Goal: Task Accomplishment & Management: Complete application form

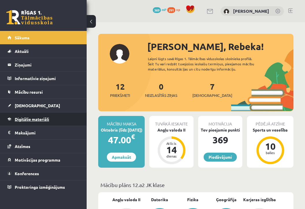
click at [28, 116] on span "Digitālie materiāli" at bounding box center [32, 118] width 34 height 5
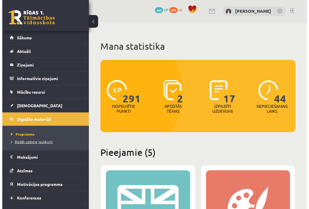
scroll to position [9, 0]
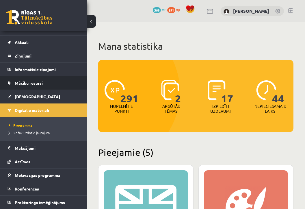
click at [21, 85] on link "Mācību resursi" at bounding box center [44, 82] width 72 height 13
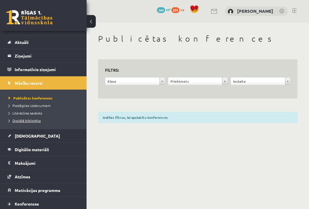
click at [18, 120] on span "Digitālā bibliotēka" at bounding box center [25, 120] width 32 height 5
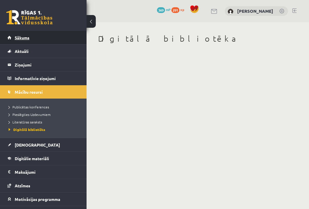
click at [20, 38] on span "Sākums" at bounding box center [22, 37] width 15 height 5
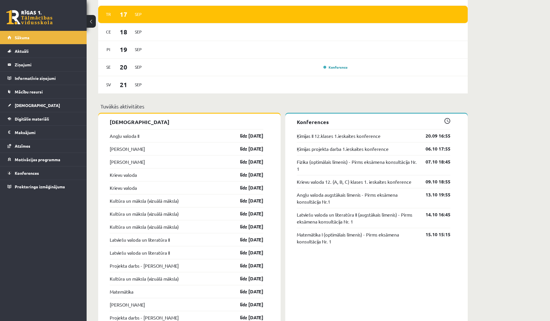
scroll to position [418, 0]
click at [18, 171] on link "Konferences" at bounding box center [44, 173] width 72 height 13
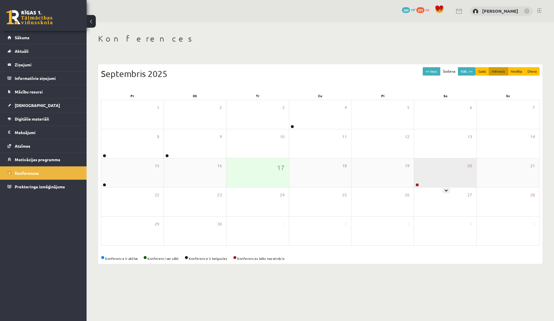
click at [305, 164] on div "20" at bounding box center [445, 173] width 62 height 29
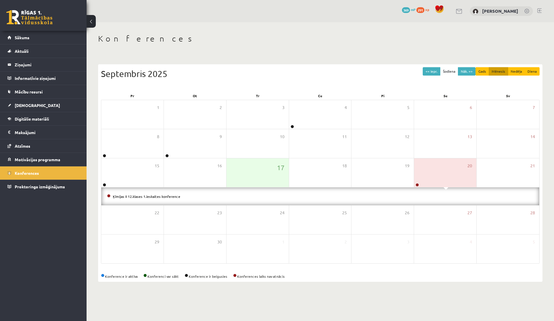
click at [147, 198] on li "Ķīmijas II 12.klases 1.ieskaites konference" at bounding box center [320, 196] width 427 height 6
click at [152, 195] on link "Ķīmijas II 12.klases 1.ieskaites konference" at bounding box center [147, 196] width 68 height 5
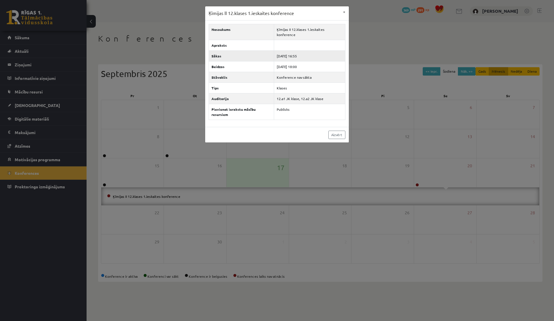
drag, startPoint x: 296, startPoint y: 51, endPoint x: 308, endPoint y: 51, distance: 11.6
click at [305, 51] on td "2025-09-20 16:55" at bounding box center [309, 56] width 71 height 11
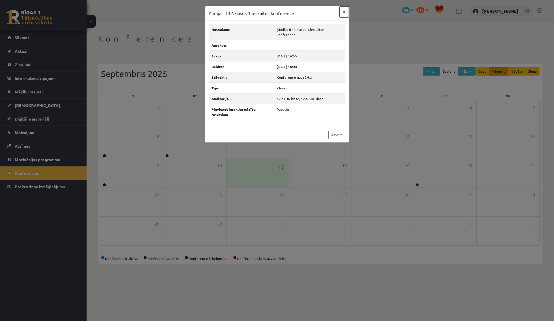
click at [305, 11] on button "×" at bounding box center [344, 11] width 9 height 11
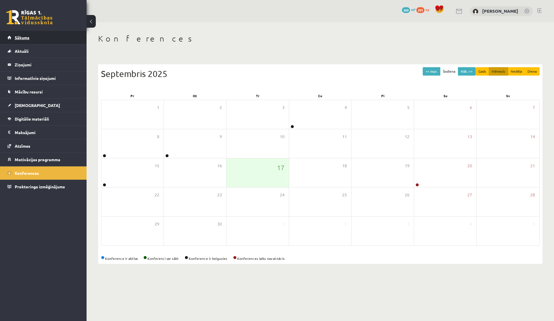
click at [40, 38] on link "Sākums" at bounding box center [44, 37] width 72 height 13
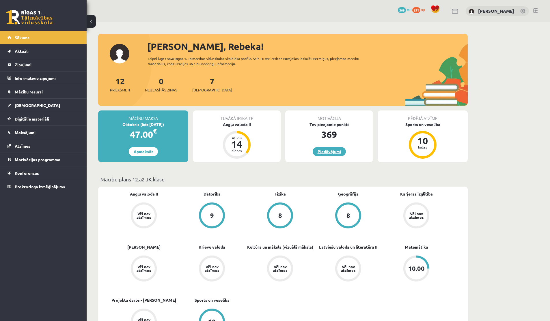
click at [317, 150] on link "Piedāvājumi" at bounding box center [329, 151] width 33 height 9
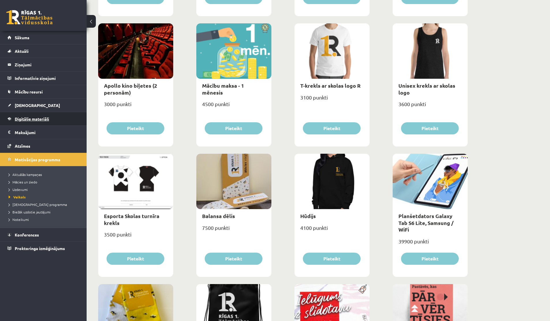
scroll to position [218, 0]
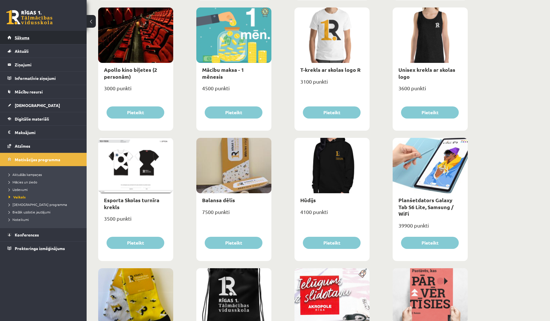
click at [17, 38] on span "Sākums" at bounding box center [22, 37] width 15 height 5
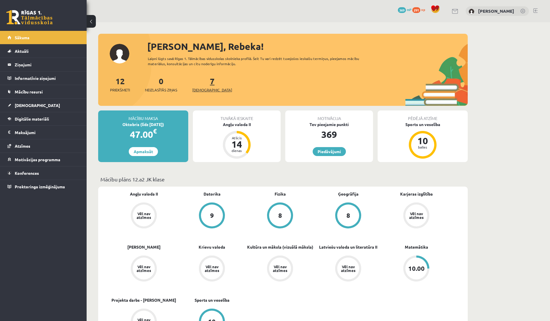
click at [199, 88] on span "[DEMOGRAPHIC_DATA]" at bounding box center [212, 90] width 40 height 6
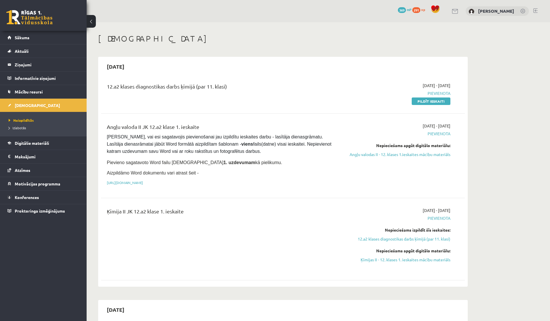
click at [150, 82] on div "12.a2 klases diagnostikas darbs ķīmijā (par 11. klasi) [DATE] - [DATE] [GEOGRAP…" at bounding box center [283, 93] width 364 height 33
click at [418, 104] on link "Pildīt ieskaiti" at bounding box center [431, 102] width 39 height 8
click at [417, 10] on span "291" at bounding box center [416, 10] width 8 height 6
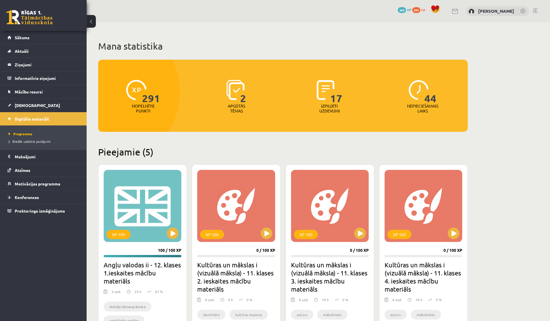
click at [401, 11] on span "369" at bounding box center [402, 10] width 8 height 6
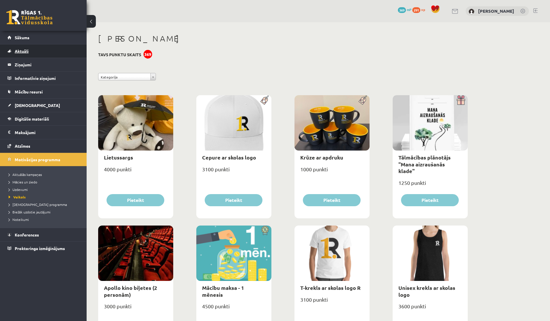
click at [26, 45] on link "Aktuāli" at bounding box center [44, 50] width 72 height 13
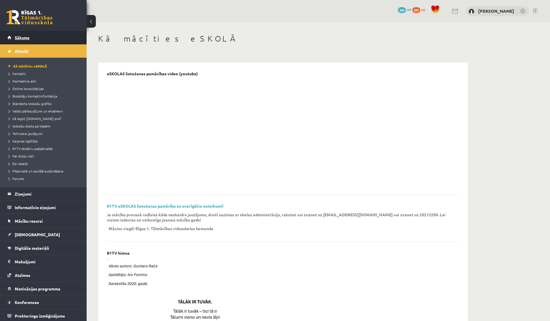
click at [27, 39] on span "Sākums" at bounding box center [22, 37] width 15 height 5
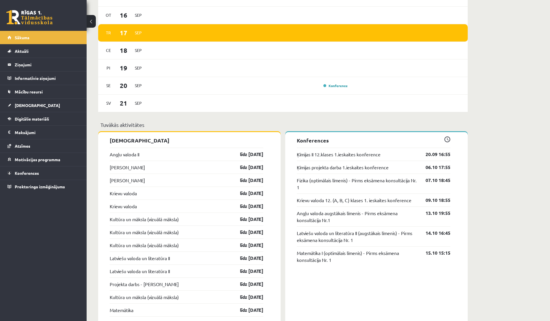
scroll to position [401, 0]
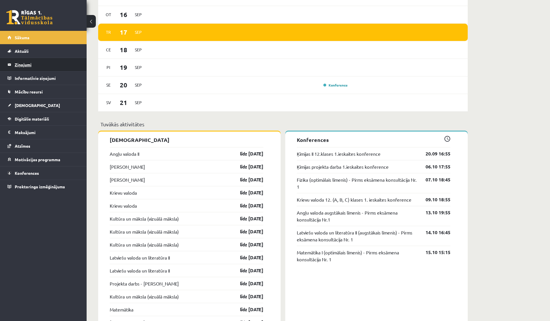
click at [29, 64] on legend "Ziņojumi 0" at bounding box center [47, 64] width 65 height 13
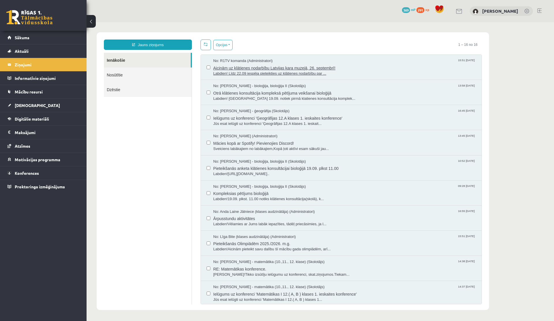
click at [259, 71] on span "Labdien! Līdz 22.09 iespēja pieteikties uz klātienes nodarbību par ..." at bounding box center [344, 73] width 263 height 5
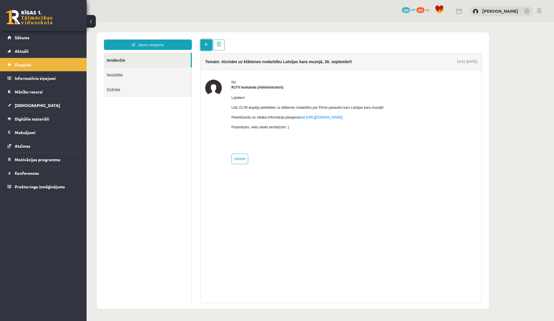
click at [204, 49] on link at bounding box center [207, 45] width 12 height 11
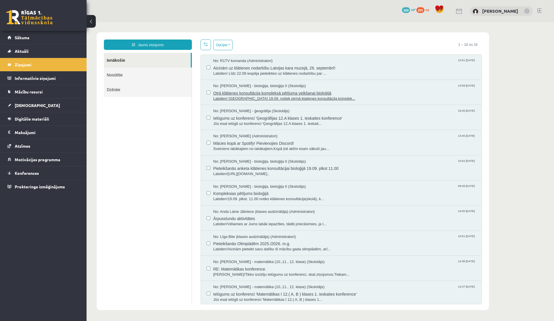
click at [241, 90] on span "Otrā klātienes konsultācija kompleksā pētījuma veikšanai bioloģijā" at bounding box center [344, 92] width 263 height 7
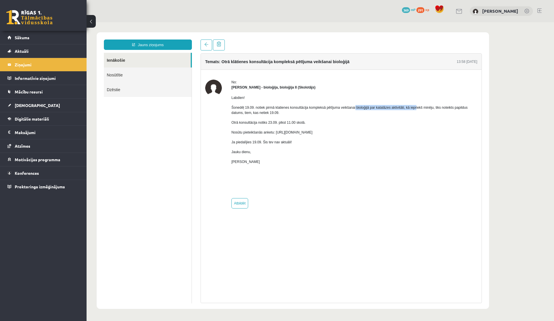
drag, startPoint x: 361, startPoint y: 108, endPoint x: 428, endPoint y: 109, distance: 66.7
click at [428, 109] on p "Šonedēļ 19.09. notiek pirmā klatienes konsultācija kompleksā pētījuma veikšanai…" at bounding box center [355, 110] width 246 height 10
drag, startPoint x: 254, startPoint y: 113, endPoint x: 297, endPoint y: 114, distance: 43.0
click at [297, 114] on p "Šonedēļ 19.09. notiek pirmā klatienes konsultācija kompleksā pētījuma veikšanai…" at bounding box center [355, 110] width 246 height 10
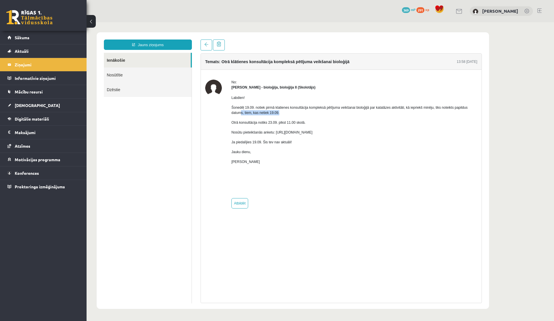
click at [297, 114] on p "Šonedēļ 19.09. notiek pirmā klatienes konsultācija kompleksā pētījuma veikšanai…" at bounding box center [355, 110] width 246 height 10
drag, startPoint x: 265, startPoint y: 148, endPoint x: 286, endPoint y: 148, distance: 21.7
click at [286, 145] on p "Ja piedalījies 19.09. Šis tev nav aktuāli!" at bounding box center [355, 142] width 246 height 5
drag, startPoint x: 278, startPoint y: 132, endPoint x: 284, endPoint y: 137, distance: 7.6
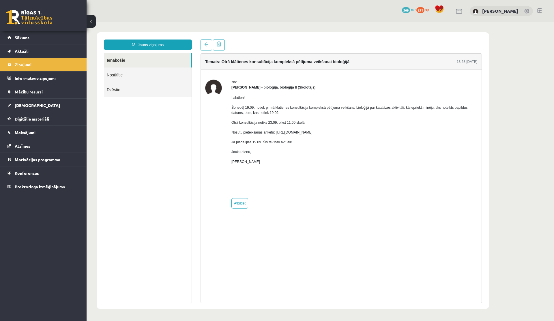
click at [284, 135] on p "Nosūtu pieteikšanās anketu: https://docs.google.com/forms/d/e/1FAIpQLSf-m8z4Ctd…" at bounding box center [355, 132] width 246 height 5
copy p "https://docs.google.com/forms/d/e/1FAIpQLSf-m8z4CtdLYQMb7Bdpl0EJEhpT9tfqjLGTtof…"
click at [208, 43] on span at bounding box center [206, 44] width 4 height 4
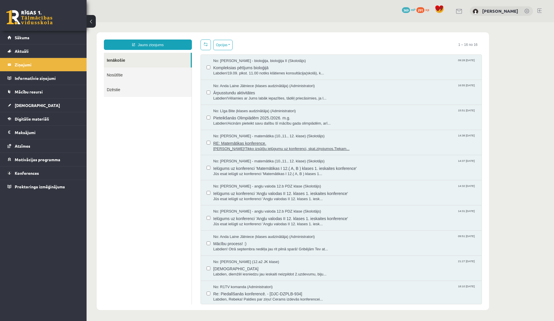
scroll to position [127, 0]
click at [243, 115] on span "Pieteikšanās Olimpiādēm 2025./2026. m.g." at bounding box center [344, 116] width 263 height 7
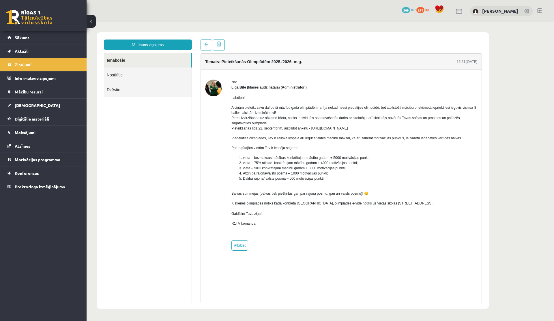
scroll to position [0, 0]
drag, startPoint x: 316, startPoint y: 129, endPoint x: 383, endPoint y: 128, distance: 67.0
click at [383, 128] on p "Aicinām pieteikt savu dalību šī mācību gada olimpiādēm, arī ja nekad neesi pied…" at bounding box center [355, 118] width 246 height 26
copy p "https://forms.gle/uvbsV5jHMTRw2rFV9"
click at [204, 47] on link at bounding box center [207, 45] width 12 height 11
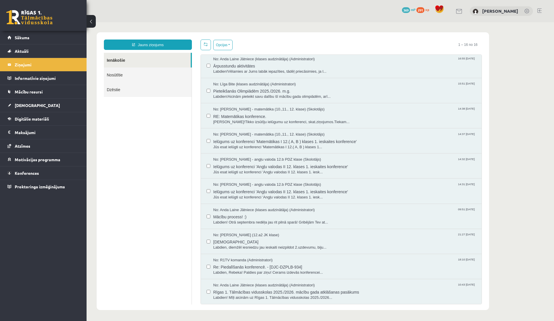
scroll to position [0, 0]
click at [26, 82] on legend "Informatīvie ziņojumi 0" at bounding box center [47, 78] width 65 height 13
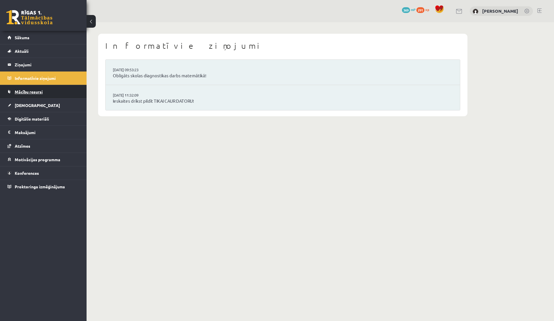
click at [36, 94] on link "Mācību resursi" at bounding box center [44, 91] width 72 height 13
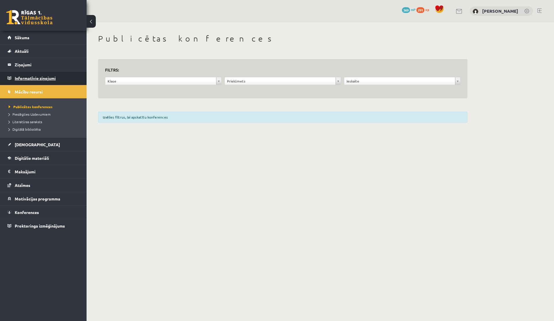
click at [38, 82] on legend "Informatīvie ziņojumi 0" at bounding box center [47, 78] width 65 height 13
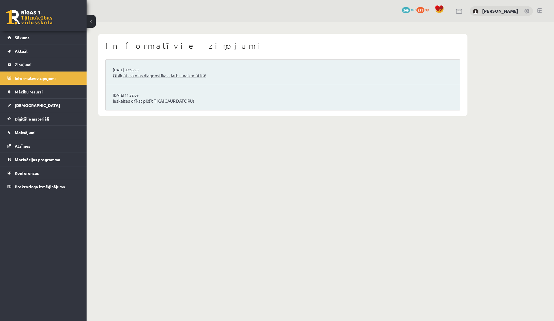
click at [150, 73] on link "Obligāts skolas diagnostikas darbs matemātikā!" at bounding box center [283, 75] width 340 height 7
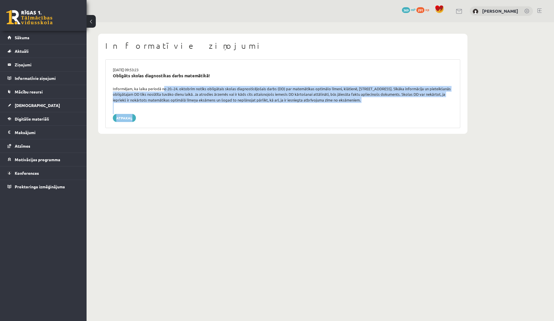
drag, startPoint x: 163, startPoint y: 86, endPoint x: 371, endPoint y: 115, distance: 209.9
click at [371, 115] on div "[DATE] 09:53:23 Obligāts skolas diagnostikas darbs matemātikā! Informējam, ka l…" at bounding box center [282, 93] width 355 height 69
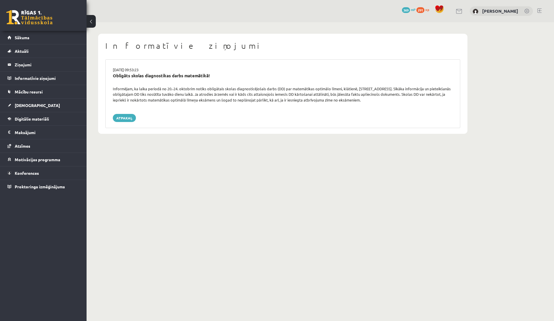
click at [371, 115] on div "Atpakaļ" at bounding box center [283, 118] width 340 height 8
click at [38, 32] on link "Sākums" at bounding box center [44, 37] width 72 height 13
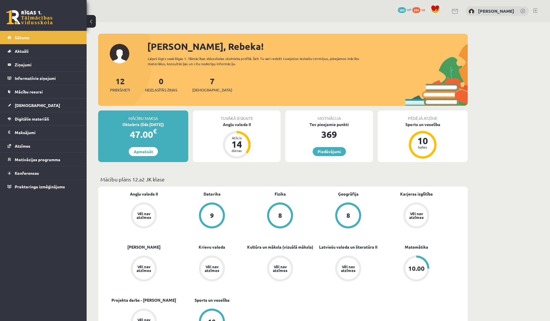
click at [329, 131] on div "369" at bounding box center [329, 135] width 88 height 14
click at [319, 156] on link "Piedāvājumi" at bounding box center [329, 151] width 33 height 9
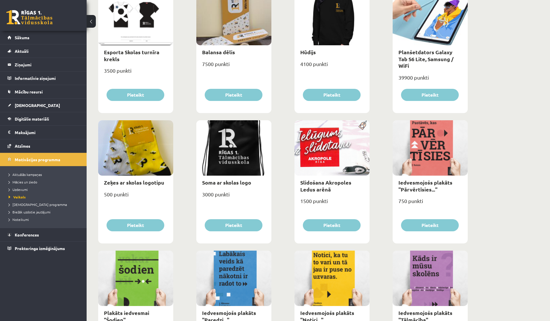
scroll to position [566, 0]
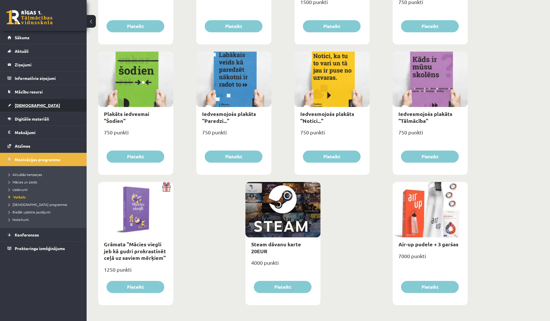
click at [21, 108] on link "[DEMOGRAPHIC_DATA]" at bounding box center [44, 105] width 72 height 13
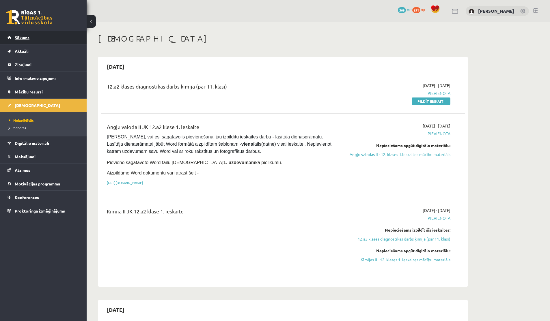
click at [10, 40] on link "Sākums" at bounding box center [44, 37] width 72 height 13
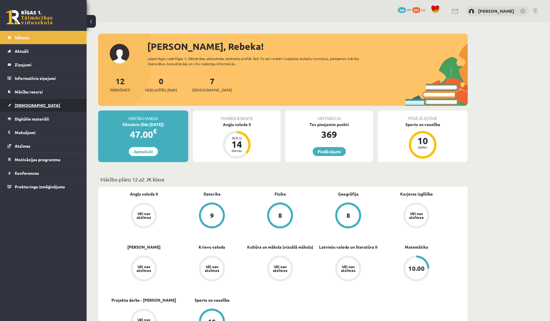
click at [28, 108] on link "[DEMOGRAPHIC_DATA]" at bounding box center [44, 105] width 72 height 13
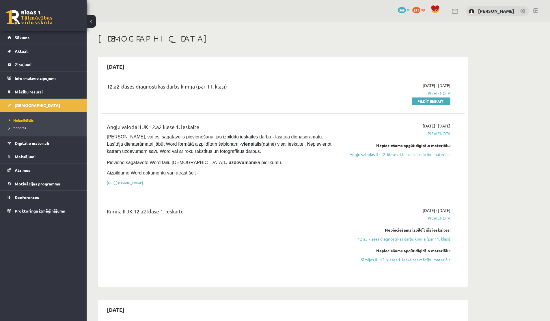
click at [148, 81] on div "12.a2 klases diagnostikas darbs ķīmijā (par 11. klasi) [DATE] - [DATE] [GEOGRAP…" at bounding box center [283, 93] width 364 height 33
drag, startPoint x: 133, startPoint y: 89, endPoint x: 212, endPoint y: 89, distance: 79.4
click at [212, 89] on div "12.a2 klases diagnostikas darbs ķīmijā (par 11. klasi)" at bounding box center [220, 88] width 226 height 11
drag, startPoint x: 217, startPoint y: 89, endPoint x: 229, endPoint y: 89, distance: 11.6
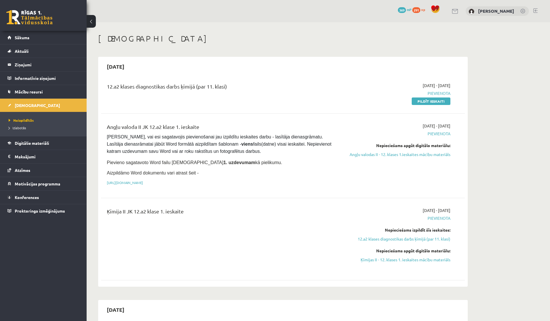
click at [229, 89] on div "12.a2 klases diagnostikas darbs ķīmijā (par 11. klasi)" at bounding box center [220, 88] width 226 height 11
drag, startPoint x: 423, startPoint y: 86, endPoint x: 463, endPoint y: 86, distance: 40.4
click at [464, 86] on div "12.a2 klases diagnostikas darbs ķīmijā (par 11. klasi) 2025-09-16 - 2025-09-30 …" at bounding box center [283, 93] width 364 height 33
click at [463, 86] on div "12.a2 klases diagnostikas darbs ķīmijā (par 11. klasi) 2025-09-16 - 2025-09-30 …" at bounding box center [283, 93] width 364 height 33
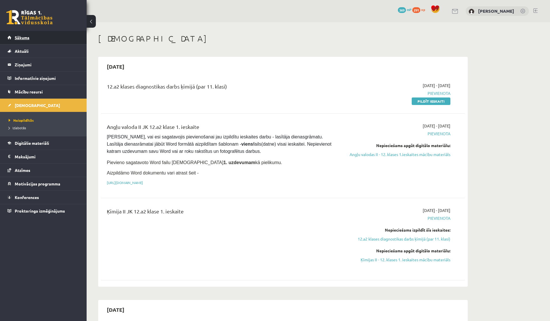
click at [14, 40] on link "Sākums" at bounding box center [44, 37] width 72 height 13
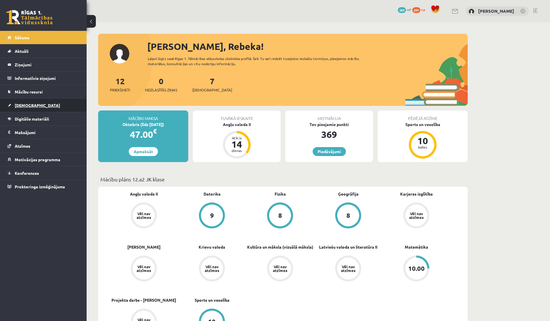
click at [15, 106] on span "[DEMOGRAPHIC_DATA]" at bounding box center [37, 105] width 45 height 5
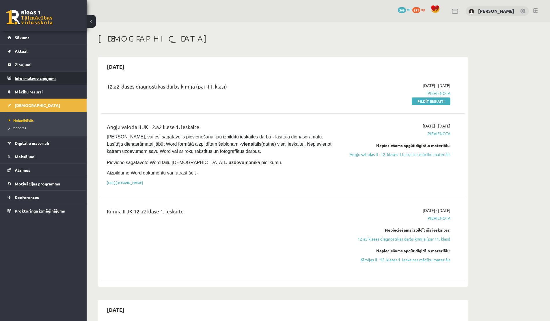
click at [37, 77] on legend "Informatīvie ziņojumi 0" at bounding box center [47, 78] width 65 height 13
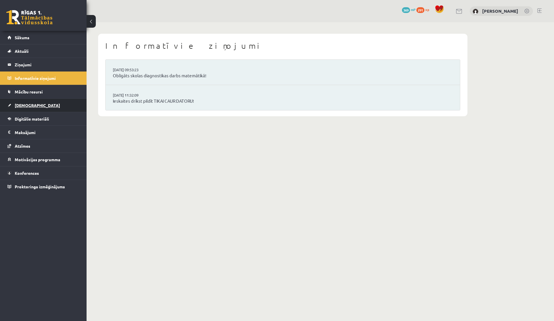
click at [25, 100] on link "[DEMOGRAPHIC_DATA]" at bounding box center [44, 105] width 72 height 13
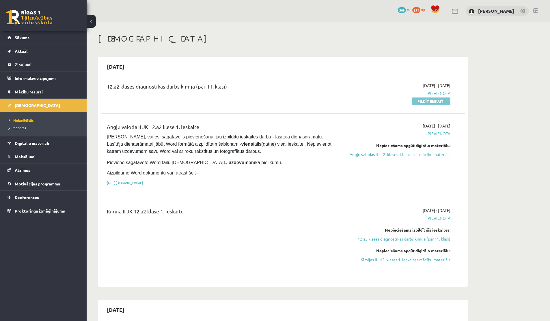
click at [416, 104] on link "Pildīt ieskaiti" at bounding box center [431, 102] width 39 height 8
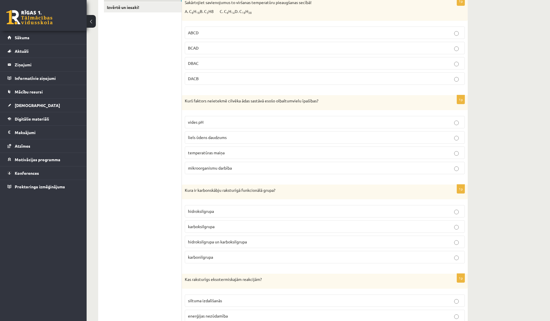
scroll to position [114, 0]
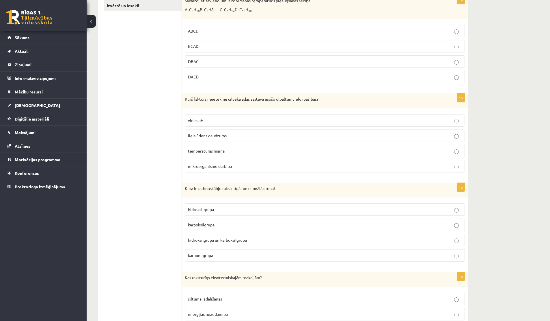
click at [230, 136] on p "liels ūdens daudzums" at bounding box center [325, 136] width 274 height 6
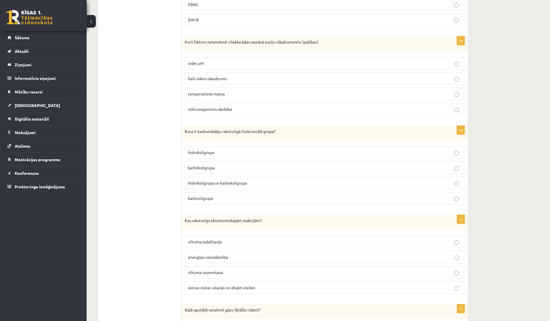
scroll to position [179, 0]
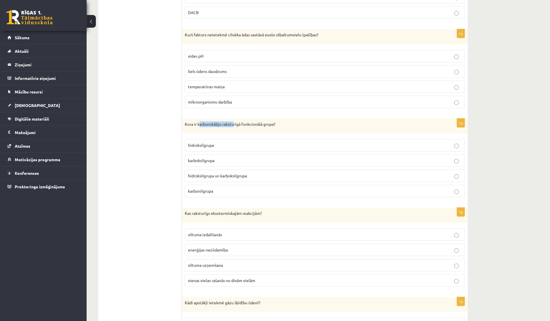
drag, startPoint x: 199, startPoint y: 125, endPoint x: 239, endPoint y: 125, distance: 40.4
click at [239, 125] on p "Kura ir karbonskābju raksturīgā funkcionālā grupa?" at bounding box center [310, 125] width 251 height 6
click at [210, 159] on span "karboksilgrupa" at bounding box center [201, 160] width 27 height 5
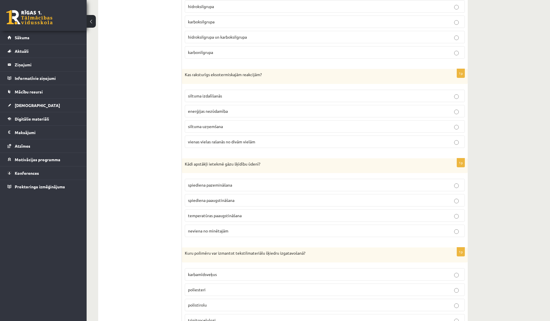
scroll to position [316, 0]
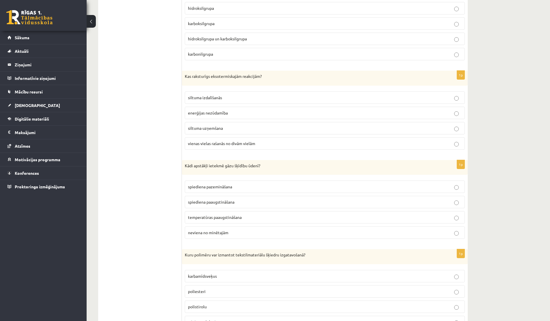
click at [236, 98] on p "siltuma izdalīšanās" at bounding box center [325, 98] width 274 height 6
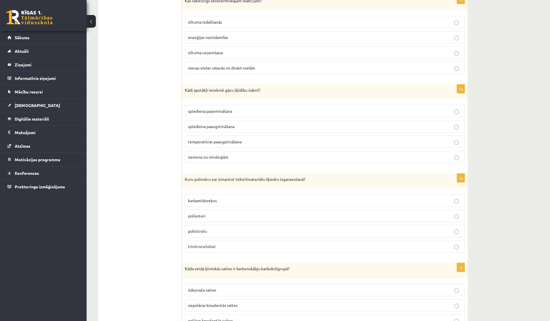
scroll to position [408, 0]
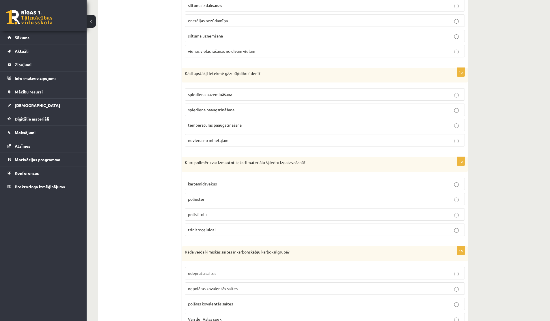
click at [212, 107] on p "spiediena paaugstināšana" at bounding box center [325, 110] width 274 height 6
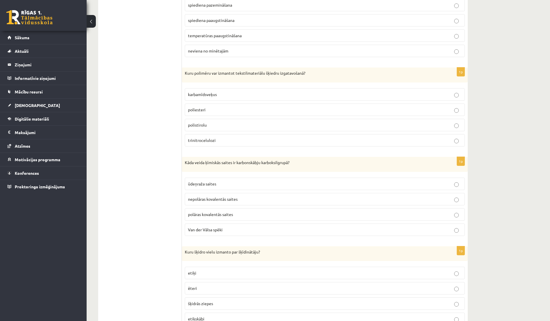
scroll to position [502, 0]
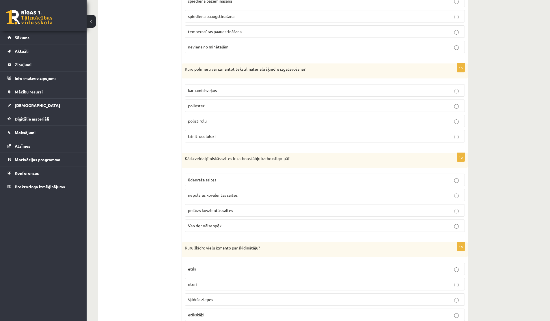
click at [203, 108] on p "poliesteri" at bounding box center [325, 106] width 274 height 6
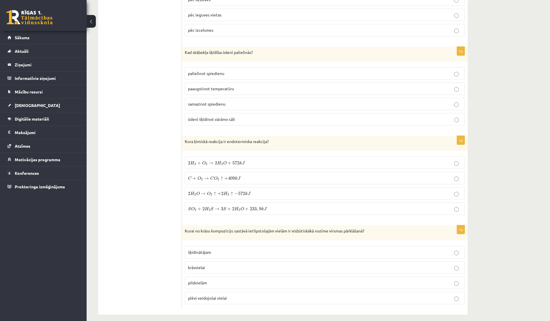
scroll to position [2502, 0]
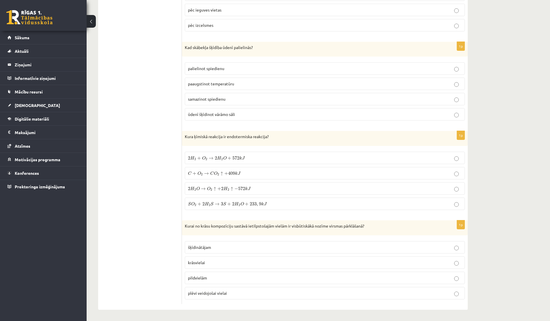
click at [226, 188] on span "H" at bounding box center [226, 189] width 4 height 4
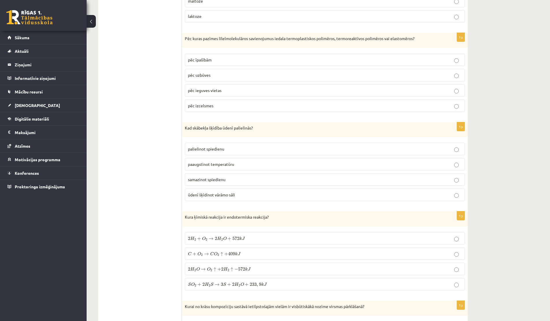
scroll to position [2411, 0]
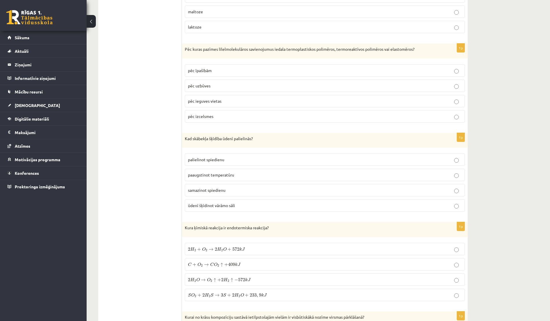
click at [223, 160] on span "palielinot spiedienu" at bounding box center [206, 159] width 36 height 5
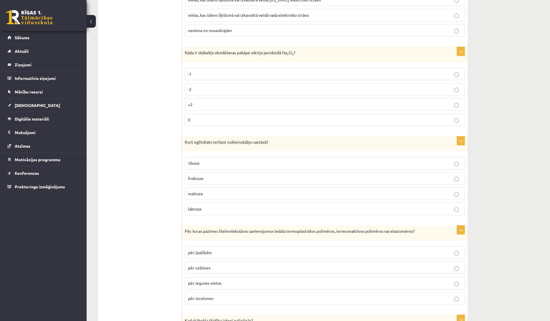
scroll to position [2223, 0]
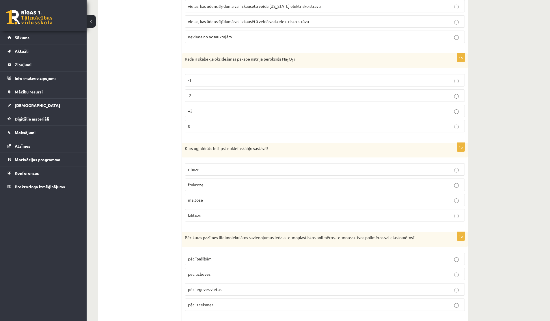
click at [211, 168] on p "riboze" at bounding box center [325, 170] width 274 height 6
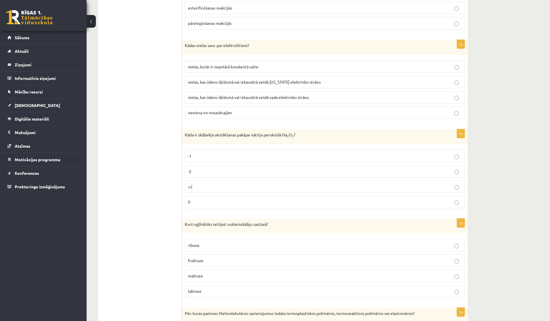
scroll to position [2144, 0]
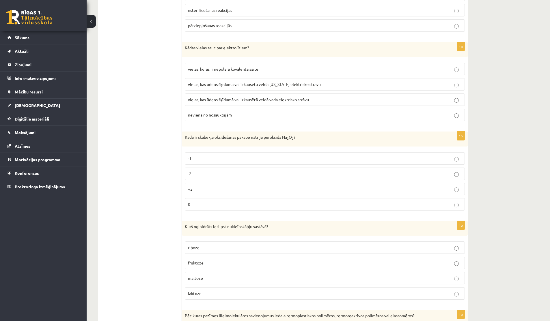
click at [222, 154] on label "-1" at bounding box center [325, 158] width 280 height 12
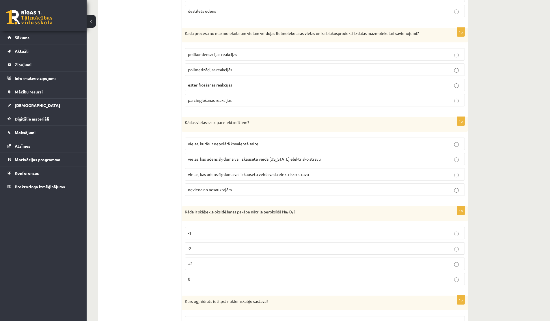
scroll to position [2064, 0]
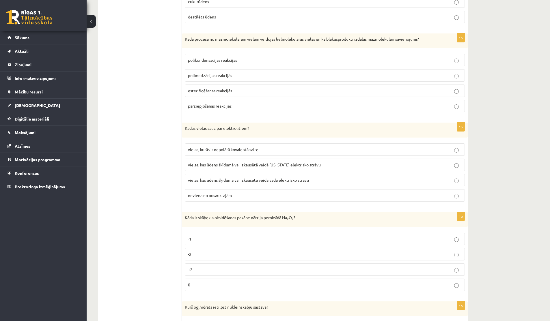
click at [237, 180] on span "vielas, kas ūdens šķīdumā vai izkausētā veidā vada elektrisko strāvu" at bounding box center [248, 180] width 121 height 5
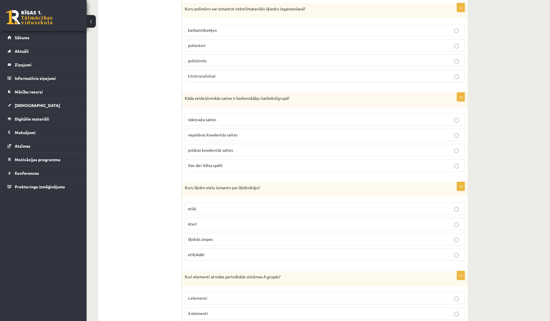
scroll to position [566, 0]
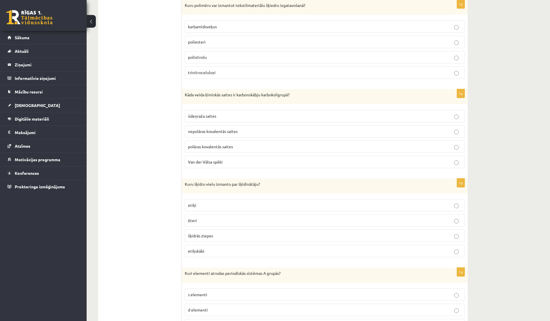
click at [210, 146] on span "polāras kovalentās saites" at bounding box center [210, 146] width 45 height 5
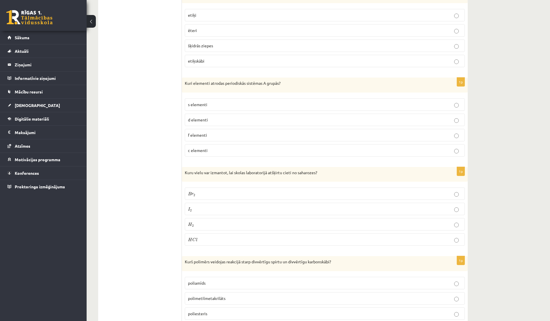
scroll to position [737, 0]
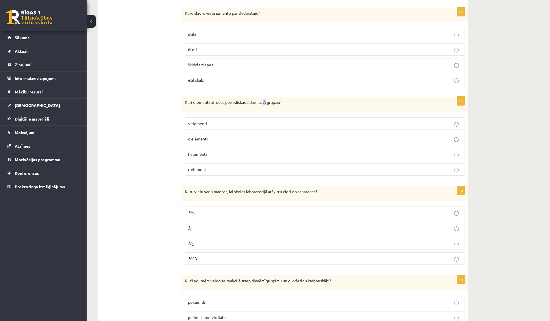
click at [267, 103] on p "Kuri elementi atrodas periodiskās sistēmas A grupās?" at bounding box center [310, 103] width 251 height 6
click at [215, 122] on p "s elementi" at bounding box center [325, 124] width 274 height 6
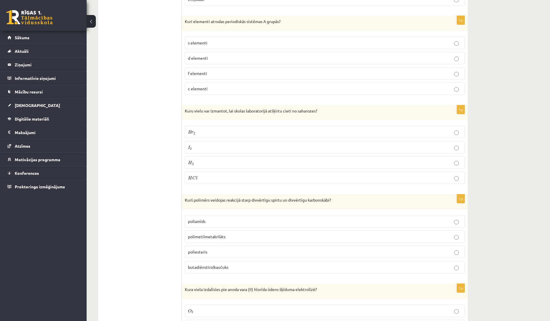
scroll to position [828, 0]
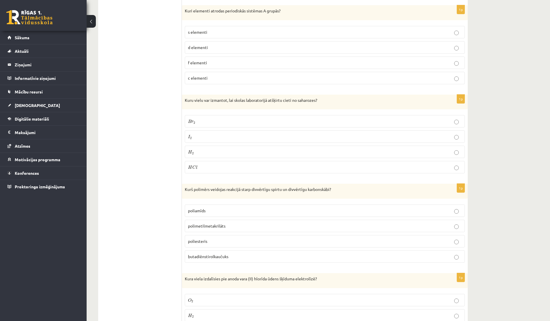
click at [204, 132] on label "I 2 I 2" at bounding box center [325, 137] width 280 height 12
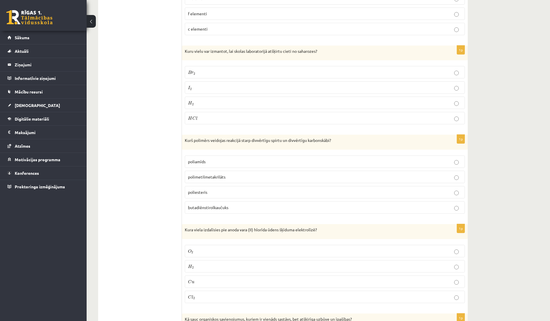
scroll to position [957, 0]
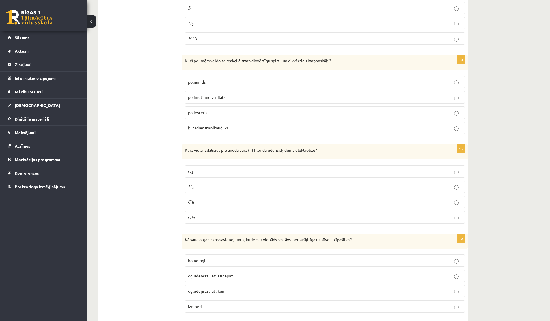
click at [220, 116] on p "poliesteris" at bounding box center [325, 113] width 274 height 6
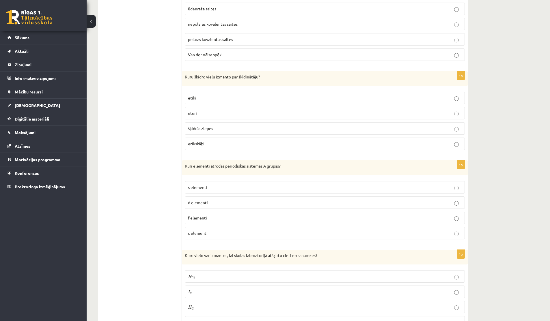
scroll to position [673, 0]
click at [190, 149] on label "etiķskābi" at bounding box center [325, 143] width 280 height 12
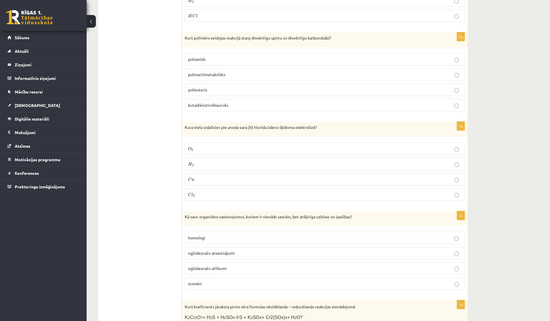
scroll to position [981, 0]
drag, startPoint x: 275, startPoint y: 126, endPoint x: 298, endPoint y: 129, distance: 23.5
click at [298, 129] on p "Kura viela izdalīsies pie anoda vara (II) hlorīda ūdens šķīduma elektrolīzē?" at bounding box center [310, 127] width 251 height 6
click at [204, 158] on label "H 2 H 2" at bounding box center [325, 163] width 280 height 12
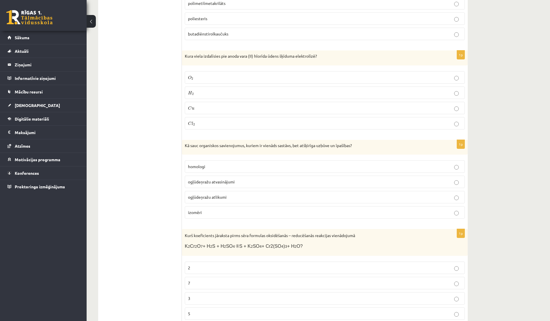
scroll to position [1052, 0]
drag, startPoint x: 267, startPoint y: 140, endPoint x: 303, endPoint y: 140, distance: 35.2
click at [303, 140] on div "Kā sauc organiskos savienojumus, kuriem ir vienāds sastāvs, bet atšķirīga uzbūv…" at bounding box center [325, 146] width 286 height 15
click at [266, 120] on p "C l 2 C l 2" at bounding box center [325, 123] width 274 height 6
click at [189, 213] on span "izomēri" at bounding box center [195, 211] width 14 height 5
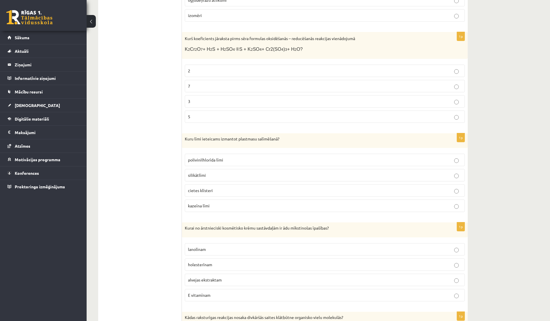
scroll to position [1255, 0]
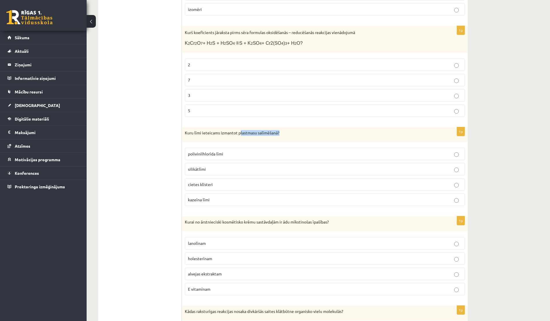
drag, startPoint x: 239, startPoint y: 132, endPoint x: 279, endPoint y: 135, distance: 40.3
click at [280, 135] on p "Kuru līmi ieteicams izmantot plastmasu salīmēšanā?" at bounding box center [310, 133] width 251 height 6
click at [279, 135] on p "Kuru līmi ieteicams izmantot plastmasu salīmēšanā?" at bounding box center [310, 133] width 251 height 6
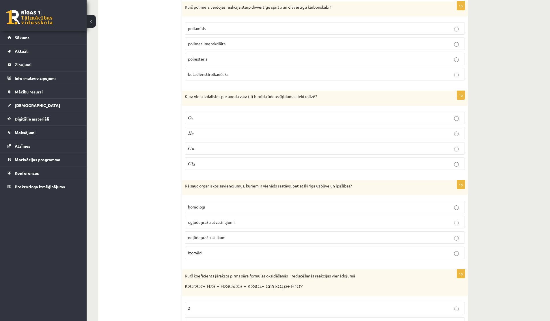
scroll to position [1015, 0]
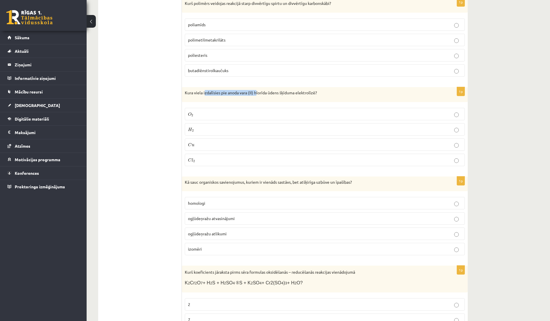
drag, startPoint x: 204, startPoint y: 92, endPoint x: 257, endPoint y: 94, distance: 52.9
click at [257, 94] on p "Kura viela izdalīsies pie anoda vara (II) hlorīda ūdens šķīduma elektrolīzē?" at bounding box center [310, 93] width 251 height 6
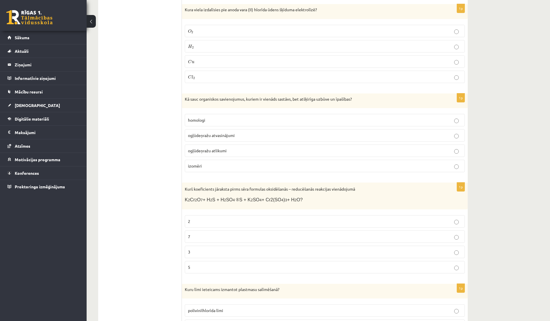
scroll to position [1116, 0]
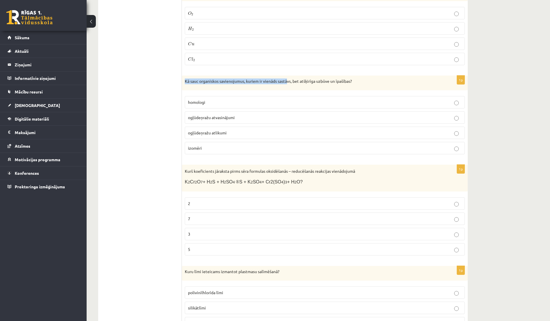
drag, startPoint x: 183, startPoint y: 81, endPoint x: 289, endPoint y: 81, distance: 106.0
click at [289, 81] on div "Kā sauc organiskos savienojumus, kuriem ir vienāds sastāvs, bet atšķirīga uzbūv…" at bounding box center [325, 83] width 286 height 15
click at [289, 81] on p "Kā sauc organiskos savienojumus, kuriem ir vienāds sastāvs, bet atšķirīga uzbūv…" at bounding box center [310, 82] width 251 height 6
drag, startPoint x: 289, startPoint y: 81, endPoint x: 348, endPoint y: 80, distance: 59.2
click at [348, 80] on p "Kā sauc organiskos savienojumus, kuriem ir vienāds sastāvs, bet atšķirīga uzbūv…" at bounding box center [310, 82] width 251 height 6
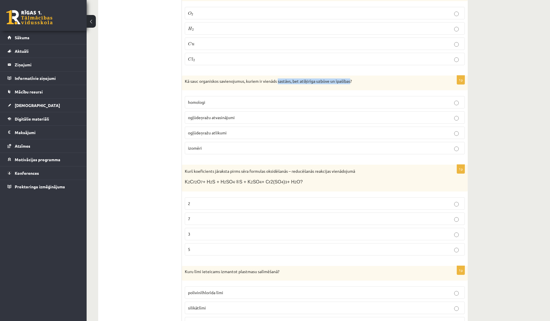
click at [348, 80] on p "Kā sauc organiskos savienojumus, kuriem ir vienāds sastāvs, bet atšķirīga uzbūv…" at bounding box center [310, 82] width 251 height 6
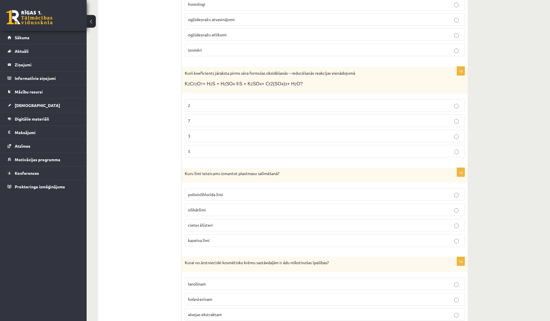
scroll to position [1220, 0]
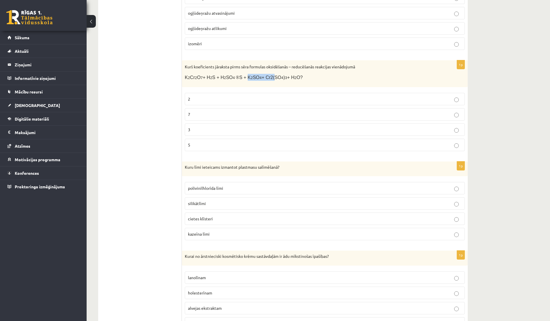
drag, startPoint x: 249, startPoint y: 76, endPoint x: 280, endPoint y: 76, distance: 31.5
click at [280, 76] on p "K 2 Cr 2 O 7 + H 2 S + H 2 SO 4 ® S + K 2 SO 4 + Cr2(SO 4 ) 3 + H 2 O?" at bounding box center [310, 77] width 251 height 7
click at [280, 76] on span "+ Cr2(SO" at bounding box center [272, 77] width 20 height 5
click at [257, 129] on p "3" at bounding box center [325, 130] width 274 height 6
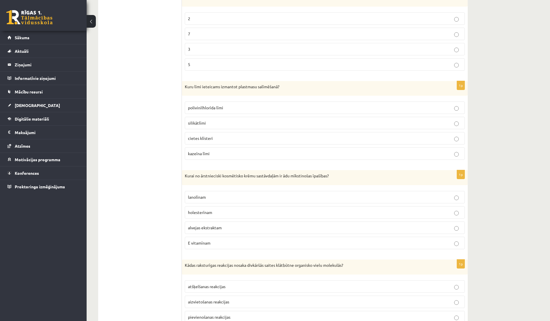
scroll to position [1312, 0]
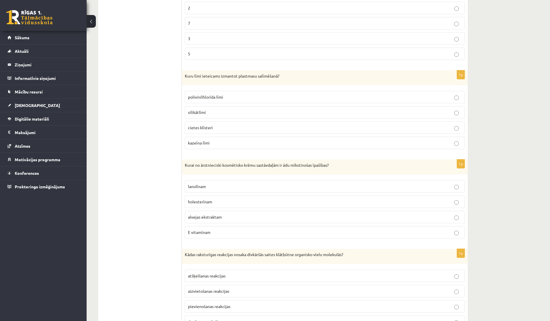
click at [206, 99] on span "polivinilhlorīda līmi" at bounding box center [205, 96] width 35 height 5
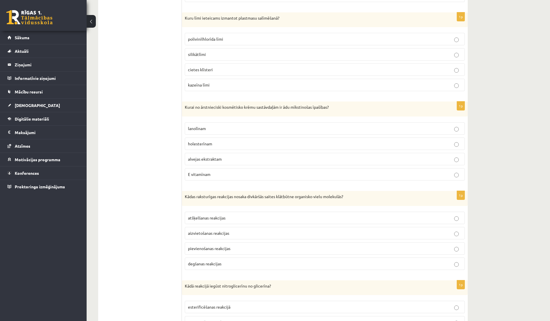
scroll to position [1383, 0]
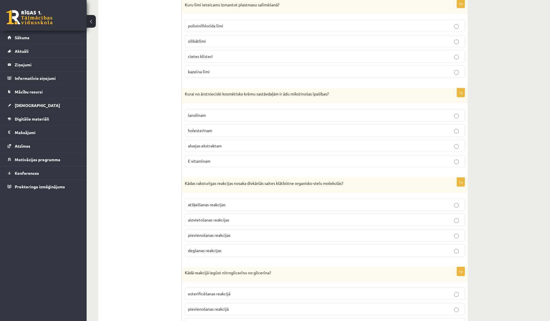
click at [204, 146] on span "alvejas ekstraktam" at bounding box center [205, 145] width 34 height 5
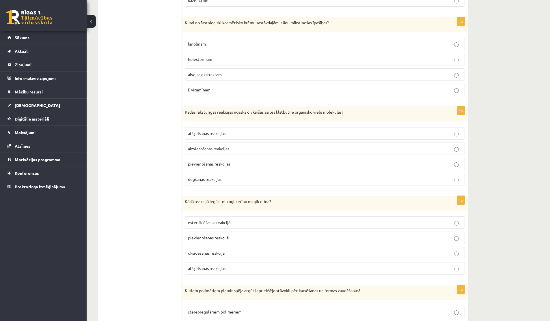
scroll to position [1459, 0]
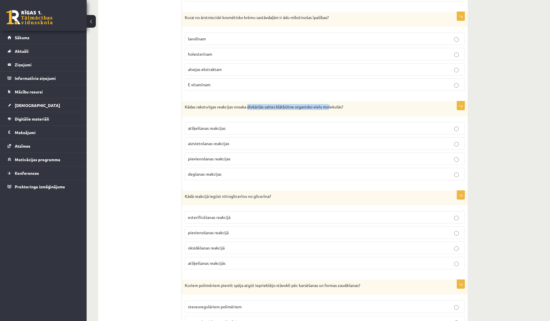
drag, startPoint x: 249, startPoint y: 108, endPoint x: 331, endPoint y: 107, distance: 82.0
click at [331, 107] on p "Kādas raksturīgas reakcijas nosaka divkāršās saites klātbūtne organisko vielu m…" at bounding box center [310, 107] width 251 height 6
drag, startPoint x: 248, startPoint y: 106, endPoint x: 342, endPoint y: 110, distance: 94.2
click at [342, 110] on div "Kādas raksturīgas reakcijas nosaka divkāršās saites klātbūtne organisko vielu m…" at bounding box center [325, 108] width 286 height 15
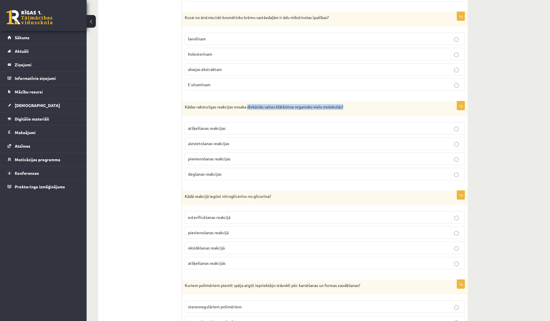
click at [342, 110] on div "Kādas raksturīgas reakcijas nosaka divkāršās saites klātbūtne organisko vielu m…" at bounding box center [325, 108] width 286 height 15
click at [255, 153] on label "pievienošanas reakcijas" at bounding box center [325, 159] width 280 height 12
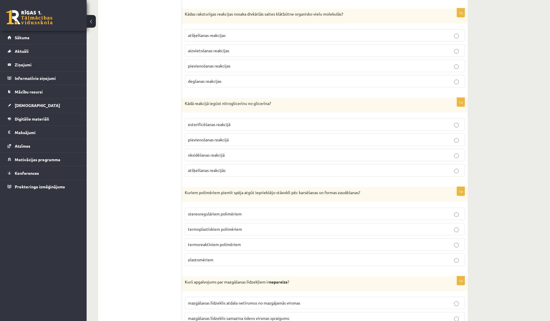
scroll to position [1571, 0]
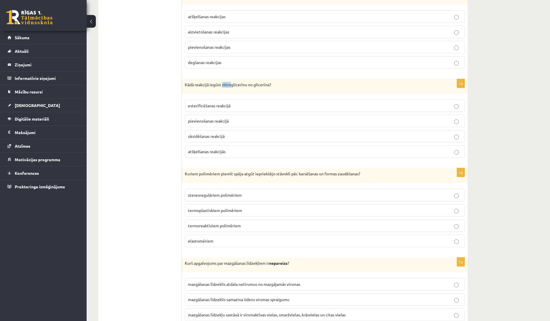
drag, startPoint x: 223, startPoint y: 85, endPoint x: 233, endPoint y: 85, distance: 10.1
click at [233, 85] on p "Kādā reakcijā iegūst nitroglicerīnu no glicerīna?" at bounding box center [310, 85] width 251 height 6
click at [205, 120] on span "pievienošanas reakcijā" at bounding box center [208, 120] width 41 height 5
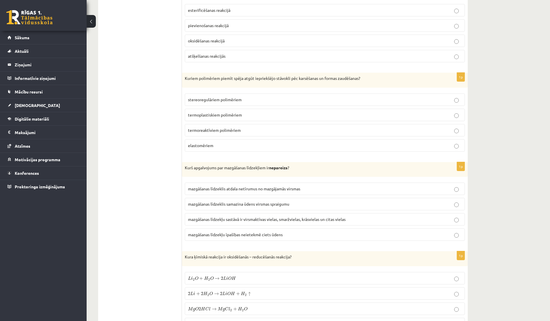
scroll to position [1667, 0]
click at [226, 116] on span "termoplastiskiem polimēriem" at bounding box center [215, 114] width 54 height 5
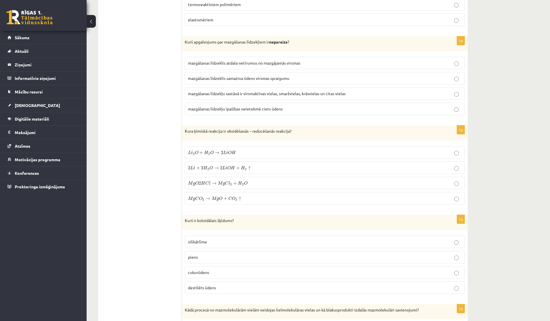
scroll to position [1786, 0]
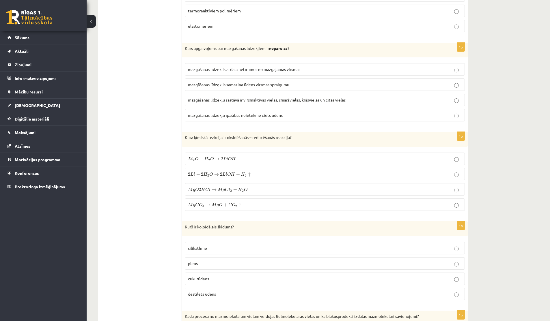
click at [294, 116] on p "mazgāšanas līdzekļu īpašības neietekmē ciets ūdens" at bounding box center [325, 115] width 274 height 6
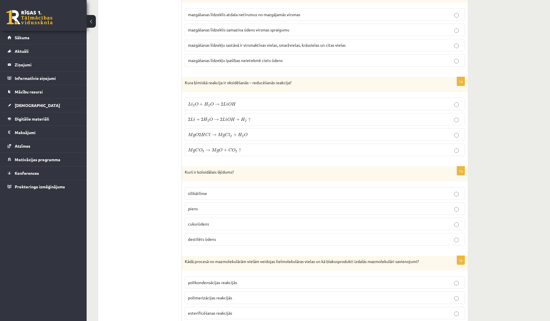
scroll to position [1843, 0]
click at [247, 119] on span "2 L i + 2 H 2 O → 2 L i O H + H 2 ↑" at bounding box center [219, 118] width 63 height 5
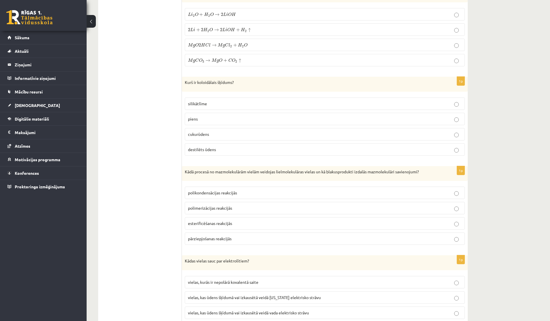
scroll to position [1933, 0]
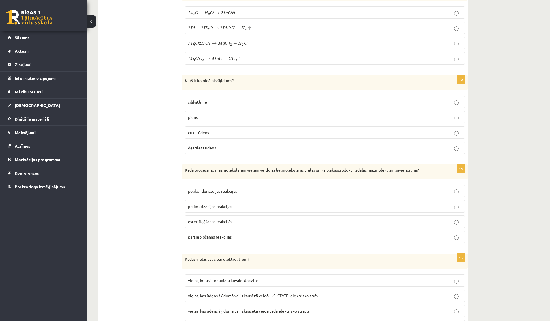
click at [198, 100] on span "silikātlīme" at bounding box center [197, 101] width 19 height 5
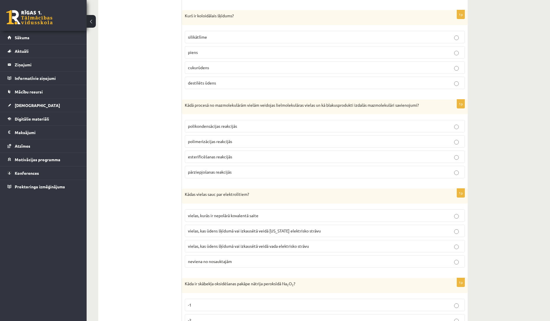
scroll to position [1994, 0]
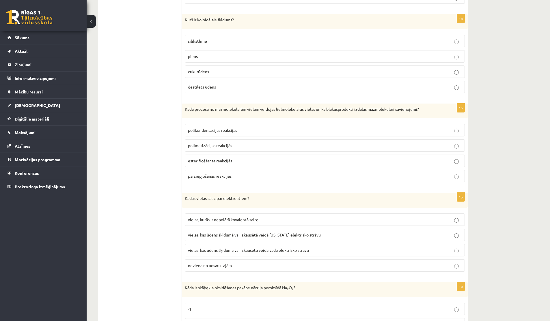
click at [202, 144] on span "polimerizācijas reakcijās" at bounding box center [210, 145] width 44 height 5
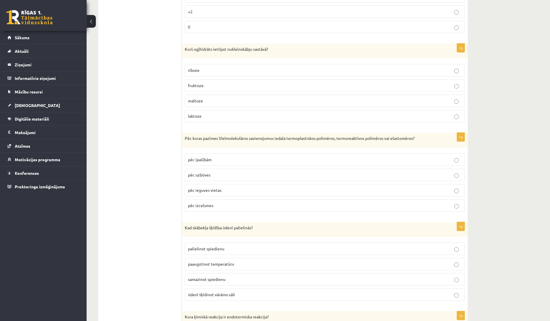
scroll to position [2349, 0]
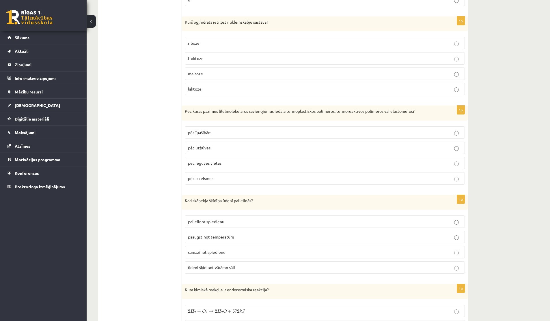
click at [434, 130] on p "pēc īpašībām" at bounding box center [325, 133] width 274 height 6
click at [248, 151] on p "pēc uzbūves" at bounding box center [325, 148] width 274 height 6
click at [247, 135] on p "pēc īpašībām" at bounding box center [325, 133] width 274 height 6
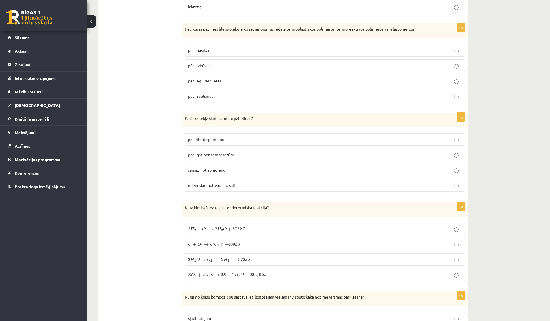
scroll to position [2502, 0]
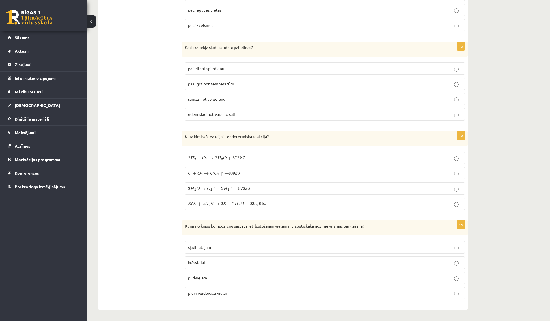
click at [205, 248] on span "šķīdinātājam" at bounding box center [199, 247] width 23 height 5
click at [215, 292] on span "plēvi veidojošai vielai" at bounding box center [207, 293] width 39 height 5
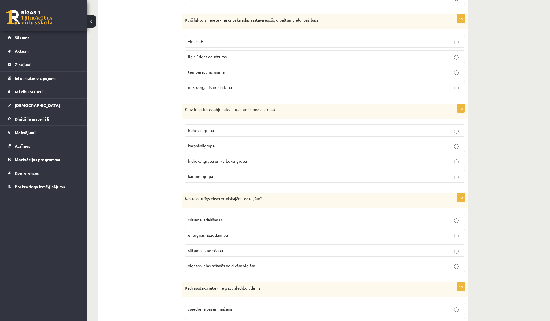
scroll to position [0, 0]
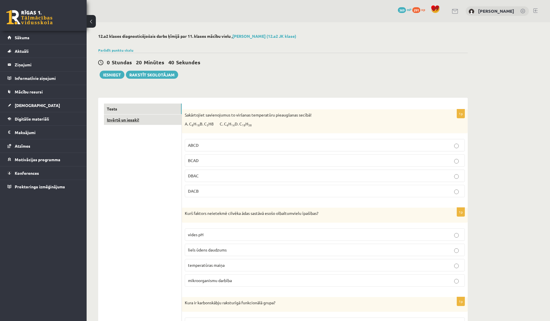
click at [127, 120] on link "Izvērtē un iesaki!" at bounding box center [143, 120] width 78 height 11
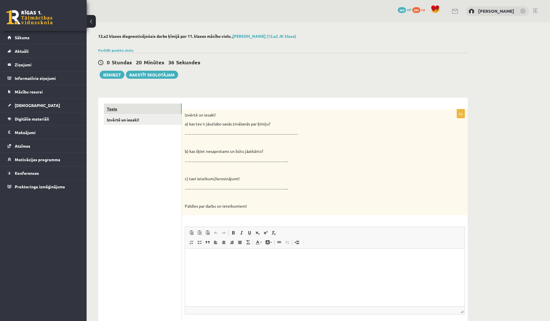
click at [148, 109] on link "Tests" at bounding box center [143, 109] width 78 height 11
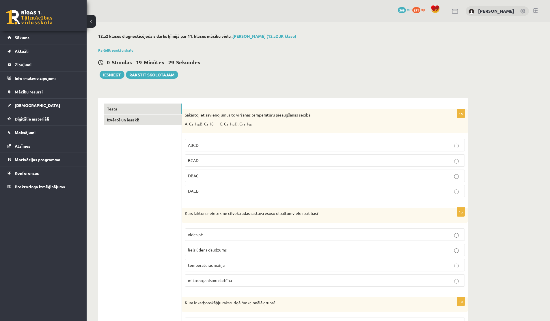
click at [135, 119] on link "Izvērtē un iesaki!" at bounding box center [143, 120] width 78 height 11
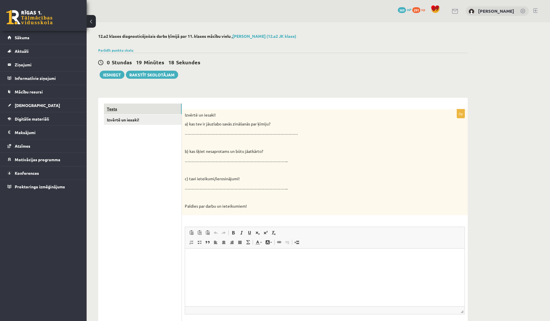
click at [125, 106] on link "Tests" at bounding box center [143, 109] width 78 height 11
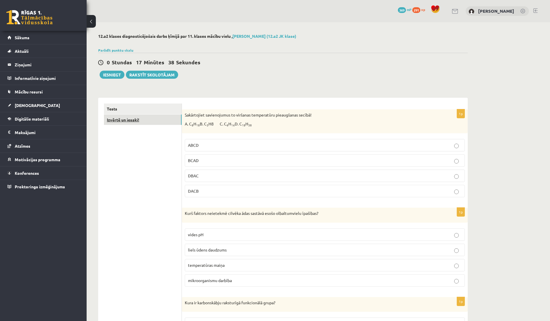
click at [139, 122] on link "Izvērtē un iesaki!" at bounding box center [143, 120] width 78 height 11
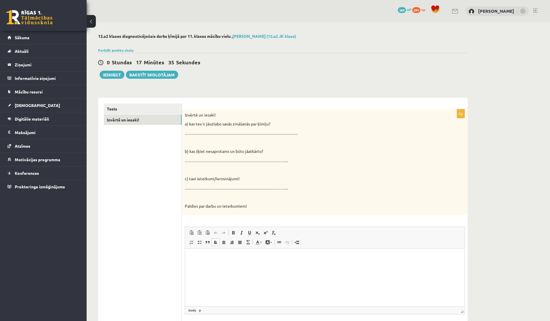
click at [202, 267] on html at bounding box center [325, 258] width 280 height 18
click at [191, 258] on p "**********" at bounding box center [325, 258] width 268 height 6
click at [192, 255] on p "Editor, wiswyg-editor-user-answer-47024856854680" at bounding box center [325, 258] width 268 height 6
click at [126, 111] on link "Tests" at bounding box center [143, 109] width 78 height 11
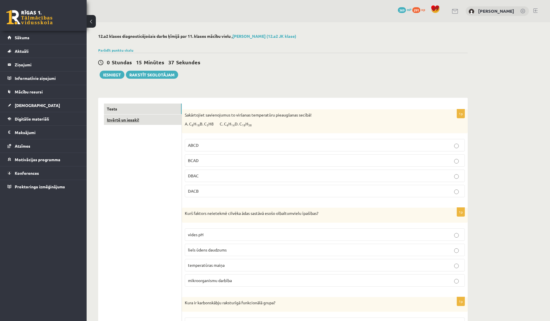
click at [118, 121] on link "Izvērtē un iesaki!" at bounding box center [143, 120] width 78 height 11
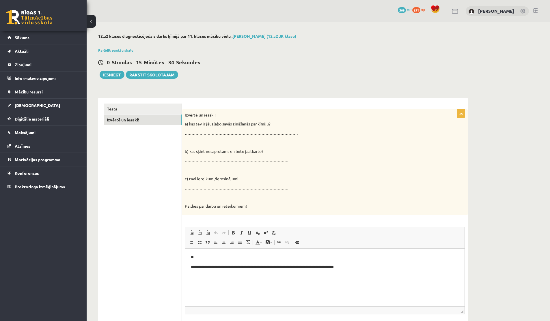
click at [204, 258] on p "**" at bounding box center [325, 258] width 268 height 6
click at [118, 109] on link "Tests" at bounding box center [143, 109] width 78 height 11
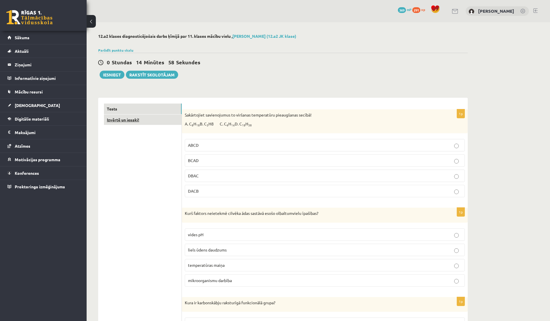
click at [148, 116] on link "Izvērtē un iesaki!" at bounding box center [143, 120] width 78 height 11
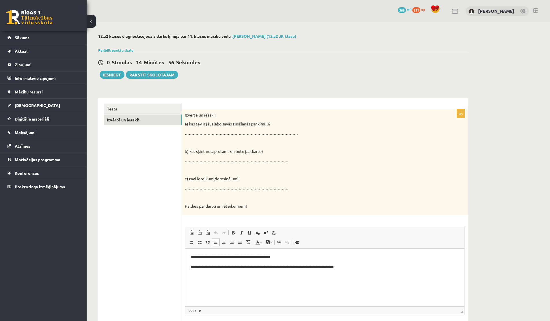
click at [298, 258] on p "**********" at bounding box center [325, 258] width 268 height 6
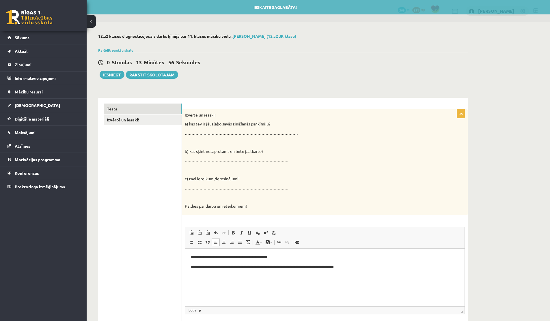
click at [121, 107] on link "Tests" at bounding box center [143, 109] width 78 height 11
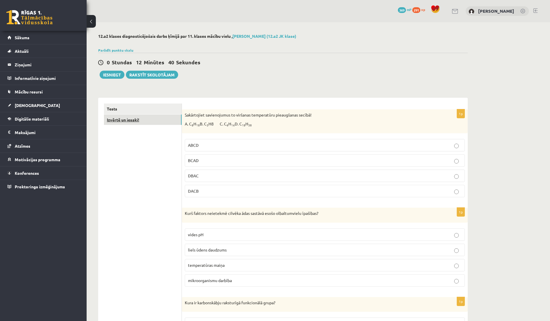
click at [131, 122] on link "Izvērtē un iesaki!" at bounding box center [143, 120] width 78 height 11
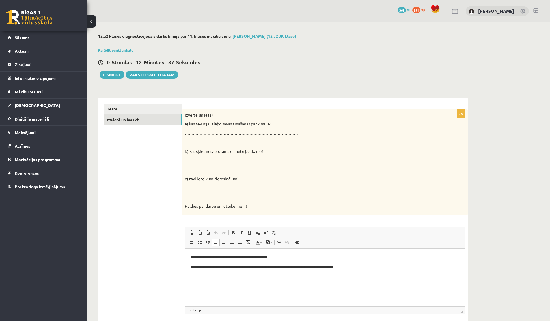
click at [286, 258] on p "**********" at bounding box center [325, 258] width 268 height 6
click at [131, 109] on link "Tests" at bounding box center [143, 109] width 78 height 11
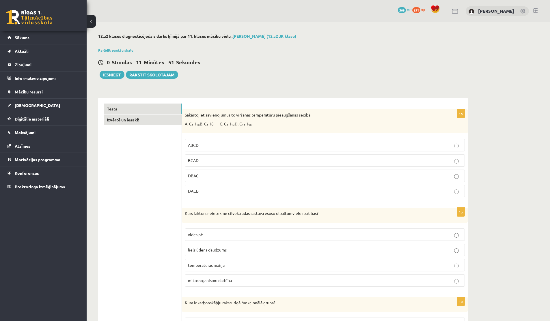
click at [122, 121] on link "Izvērtē un iesaki!" at bounding box center [143, 120] width 78 height 11
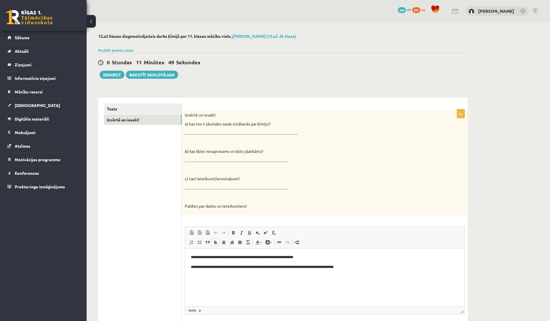
click at [369, 270] on p "**********" at bounding box center [325, 268] width 268 height 6
click at [330, 269] on p "**********" at bounding box center [325, 268] width 268 height 6
click at [361, 266] on p "**********" at bounding box center [325, 268] width 268 height 6
click at [120, 111] on link "Tests" at bounding box center [143, 109] width 78 height 11
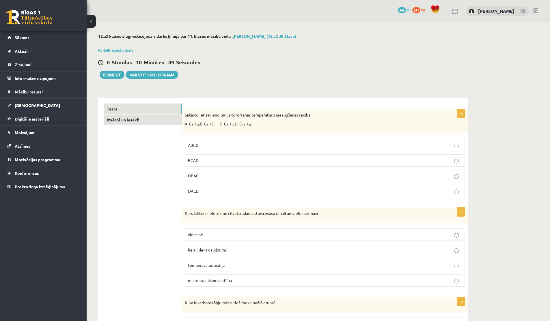
click at [119, 118] on link "Izvērtē un iesaki!" at bounding box center [143, 120] width 78 height 11
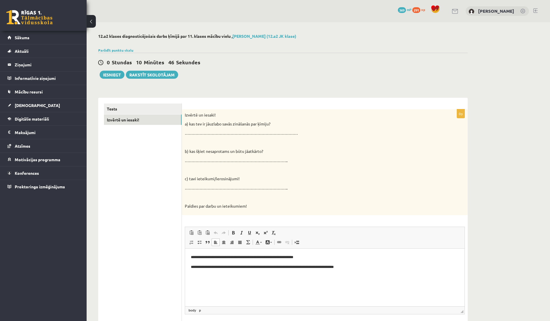
click at [205, 276] on p "Editor, wiswyg-editor-user-answer-47024930784960" at bounding box center [325, 277] width 268 height 6
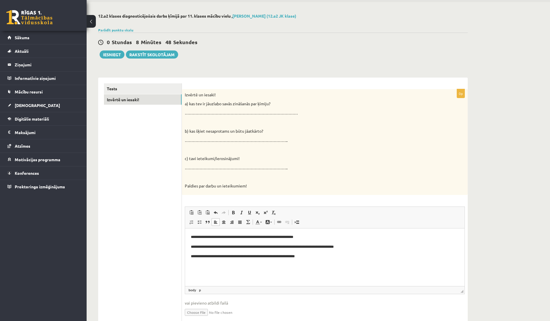
scroll to position [44, 0]
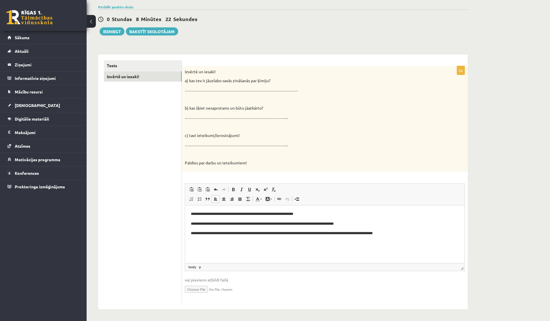
click at [380, 234] on p "**********" at bounding box center [325, 234] width 268 height 6
click at [407, 233] on p "**********" at bounding box center [325, 234] width 268 height 6
click at [375, 235] on p "**********" at bounding box center [325, 234] width 268 height 6
click at [418, 234] on p "**********" at bounding box center [325, 234] width 268 height 6
click at [320, 237] on p "**********" at bounding box center [325, 234] width 268 height 6
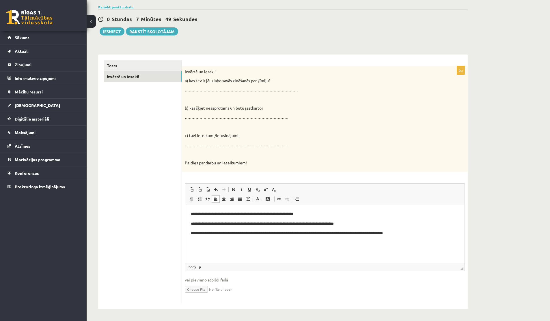
click at [413, 234] on p "**********" at bounding box center [325, 234] width 268 height 6
click at [311, 234] on p "**********" at bounding box center [325, 234] width 268 height 6
click at [312, 234] on p "**********" at bounding box center [325, 234] width 268 height 6
click at [423, 234] on p "**********" at bounding box center [325, 234] width 268 height 6
click at [431, 234] on p "**********" at bounding box center [325, 234] width 268 height 6
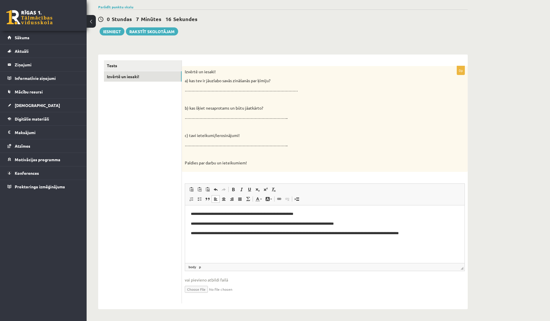
click at [383, 235] on p "**********" at bounding box center [325, 234] width 268 height 6
click at [429, 235] on p "**********" at bounding box center [325, 234] width 268 height 6
click at [354, 226] on p "**********" at bounding box center [325, 224] width 268 height 6
click at [330, 216] on p "**********" at bounding box center [325, 214] width 268 height 6
click at [312, 215] on p "**********" at bounding box center [325, 214] width 268 height 6
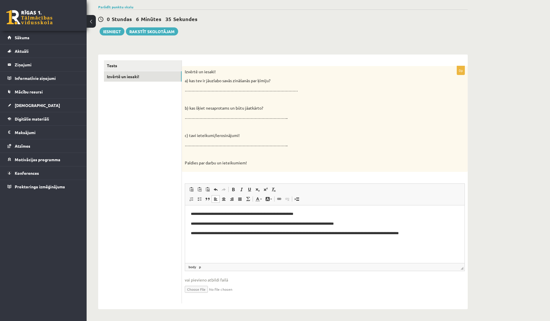
click at [408, 234] on p "**********" at bounding box center [325, 234] width 268 height 6
click at [428, 234] on p "**********" at bounding box center [325, 234] width 268 height 6
click at [426, 233] on p "**********" at bounding box center [325, 234] width 268 height 6
click at [441, 232] on p "**********" at bounding box center [325, 234] width 268 height 6
click at [352, 225] on p "**********" at bounding box center [325, 224] width 268 height 6
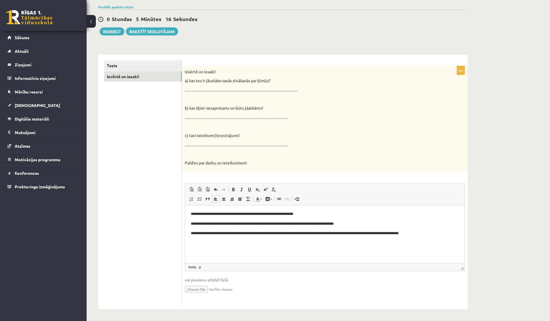
click at [361, 225] on p "**********" at bounding box center [325, 224] width 268 height 6
click at [305, 224] on p "**********" at bounding box center [325, 224] width 268 height 6
click at [354, 225] on p "**********" at bounding box center [325, 224] width 268 height 6
click at [316, 213] on p "**********" at bounding box center [325, 214] width 268 height 6
click at [312, 215] on p "**********" at bounding box center [325, 214] width 268 height 6
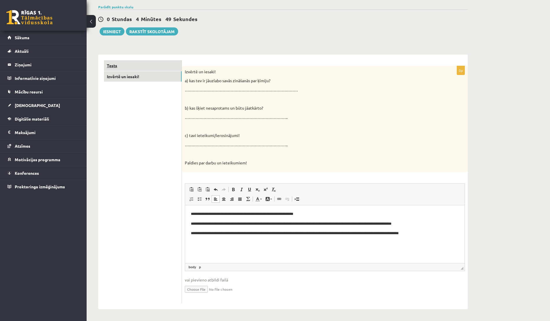
click at [141, 68] on link "Tests" at bounding box center [143, 65] width 78 height 11
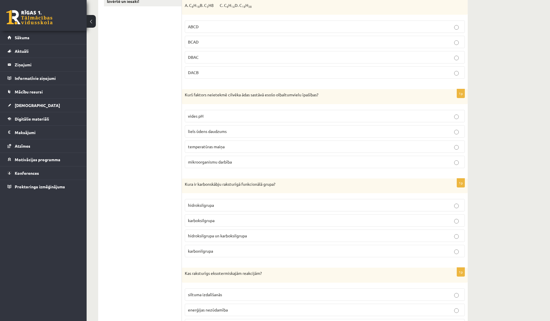
scroll to position [0, 0]
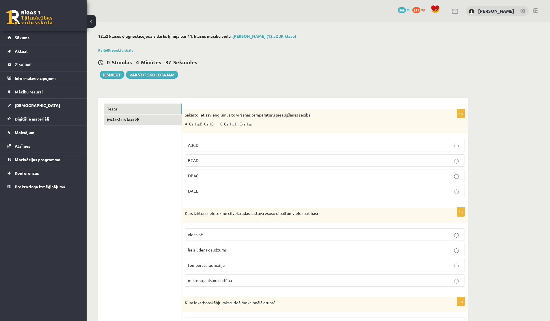
click at [132, 124] on link "Izvērtē un iesaki!" at bounding box center [143, 120] width 78 height 11
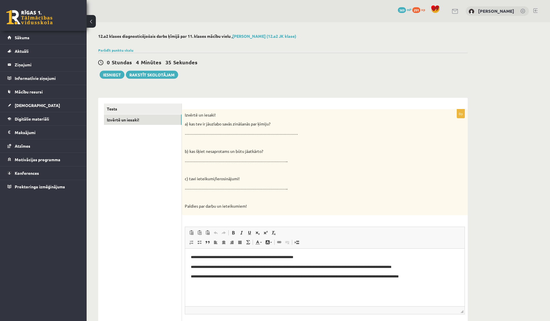
click at [313, 259] on p "**********" at bounding box center [325, 258] width 268 height 6
click at [334, 257] on p "**********" at bounding box center [325, 258] width 268 height 6
click at [377, 259] on p "**********" at bounding box center [325, 258] width 268 height 6
click at [420, 254] on html "**********" at bounding box center [325, 267] width 280 height 37
click at [289, 270] on p "**********" at bounding box center [325, 268] width 268 height 6
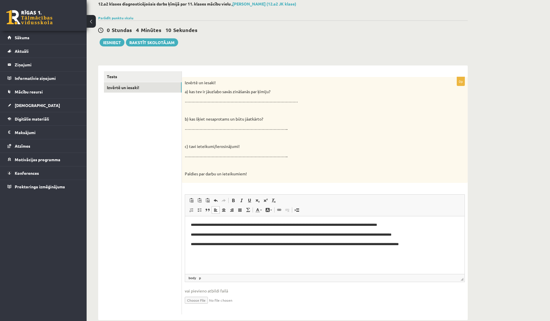
scroll to position [44, 0]
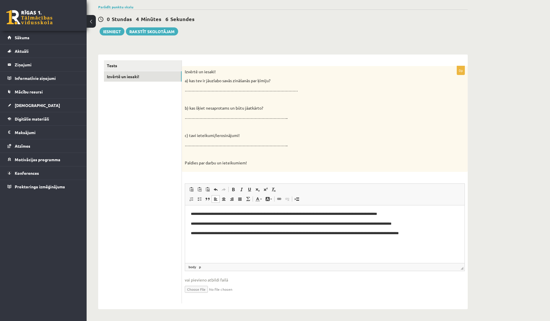
click at [412, 226] on p "**********" at bounding box center [325, 224] width 268 height 6
click at [421, 225] on p "**********" at bounding box center [325, 224] width 268 height 6
click at [137, 69] on link "Tests" at bounding box center [143, 65] width 78 height 11
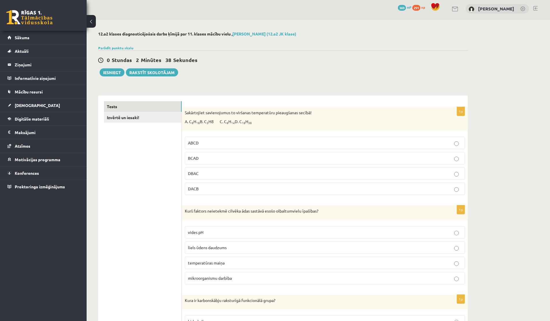
scroll to position [3, 0]
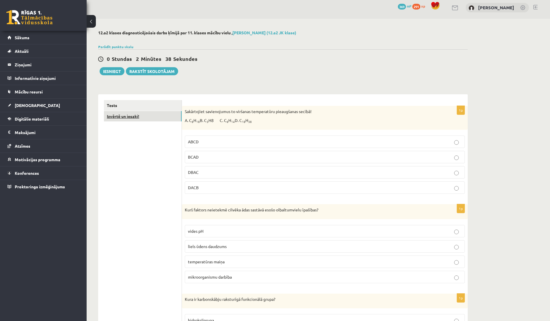
click at [123, 116] on link "Izvērtē un iesaki!" at bounding box center [143, 116] width 78 height 11
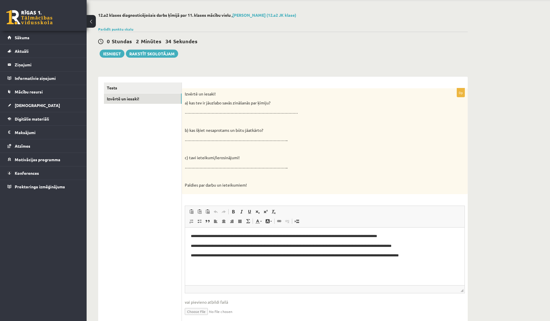
scroll to position [25, 0]
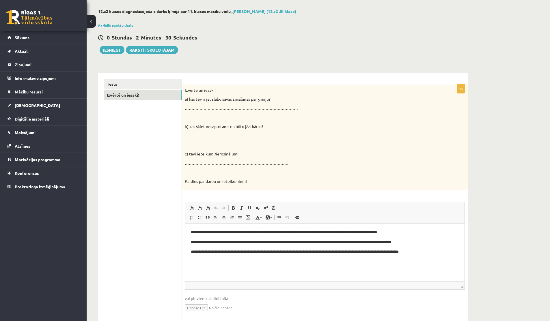
click at [432, 254] on p "**********" at bounding box center [325, 252] width 268 height 6
click at [284, 253] on p "**********" at bounding box center [325, 252] width 268 height 6
click at [408, 235] on p "**********" at bounding box center [325, 233] width 268 height 6
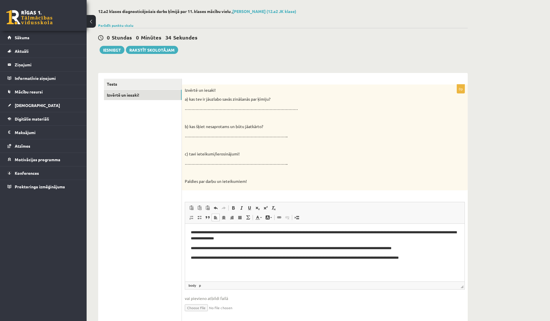
click at [222, 240] on p "**********" at bounding box center [325, 236] width 268 height 12
click at [270, 239] on p "**********" at bounding box center [325, 236] width 268 height 12
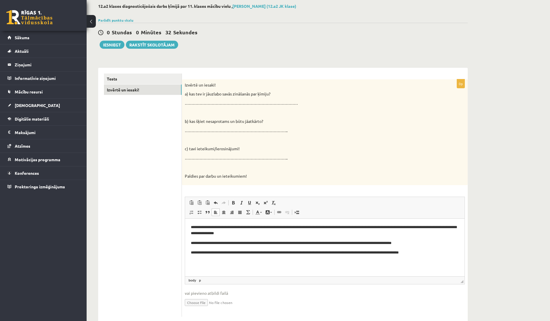
scroll to position [35, 0]
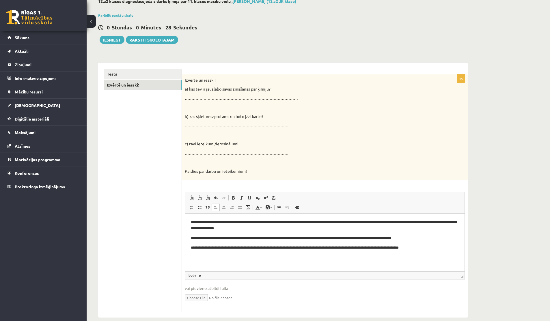
click at [378, 223] on p "**********" at bounding box center [325, 226] width 268 height 12
click at [326, 226] on p "**********" at bounding box center [325, 226] width 268 height 12
click at [226, 230] on p "**********" at bounding box center [325, 226] width 268 height 12
click at [274, 231] on p "**********" at bounding box center [325, 226] width 268 height 12
click at [269, 230] on p "**********" at bounding box center [325, 226] width 268 height 12
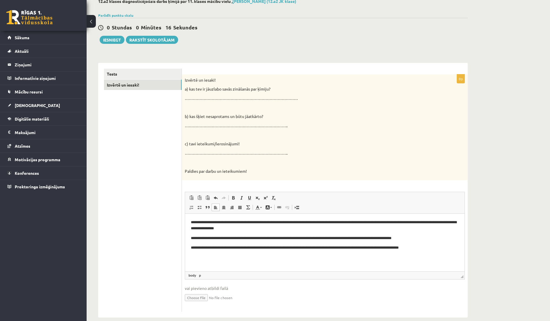
scroll to position [44, 0]
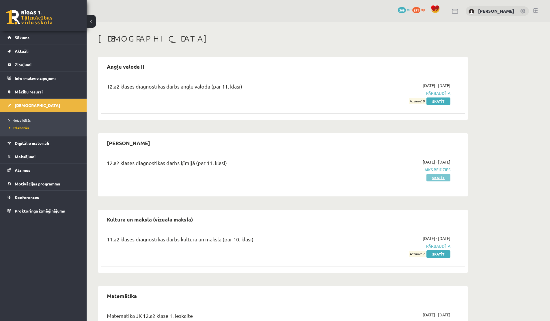
click at [430, 178] on link "Skatīt" at bounding box center [439, 178] width 24 height 8
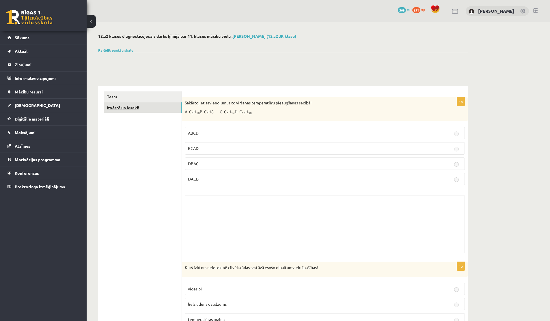
click at [132, 108] on link "Izvērtē un iesaki!" at bounding box center [143, 108] width 78 height 11
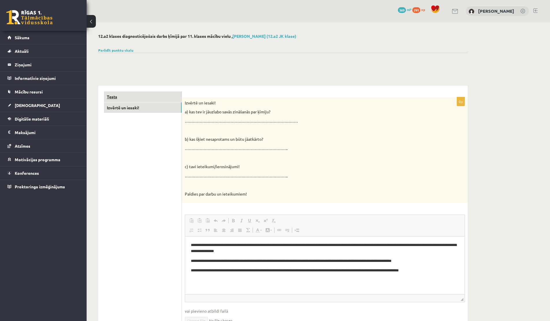
click at [114, 96] on link "Tests" at bounding box center [143, 97] width 78 height 11
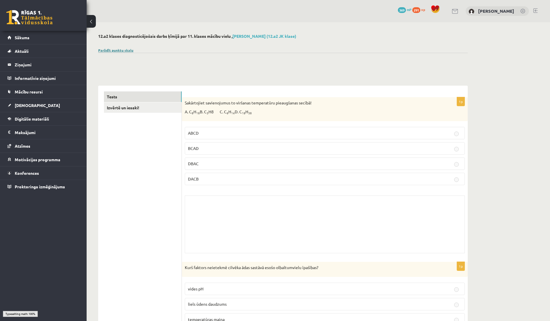
click at [124, 51] on link "Parādīt punktu skalu" at bounding box center [115, 50] width 35 height 5
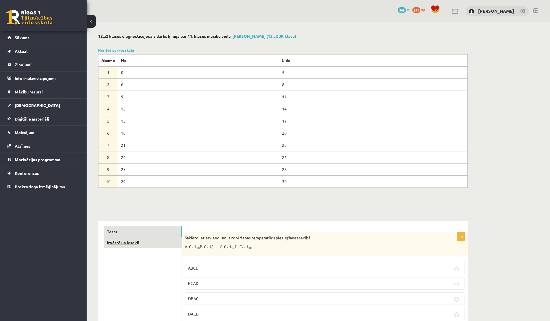
click at [124, 245] on link "Izvērtē un iesaki!" at bounding box center [143, 243] width 78 height 11
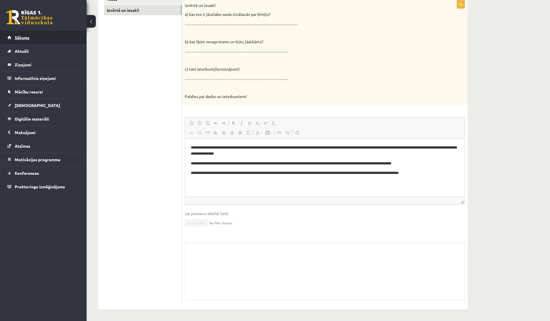
click at [23, 37] on span "Sākums" at bounding box center [22, 37] width 15 height 5
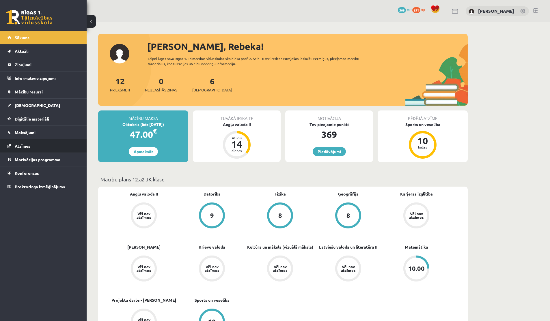
click at [24, 146] on span "Atzīmes" at bounding box center [23, 146] width 16 height 5
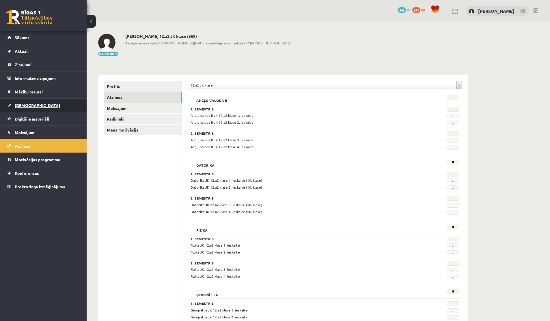
click at [27, 108] on link "[DEMOGRAPHIC_DATA]" at bounding box center [44, 105] width 72 height 13
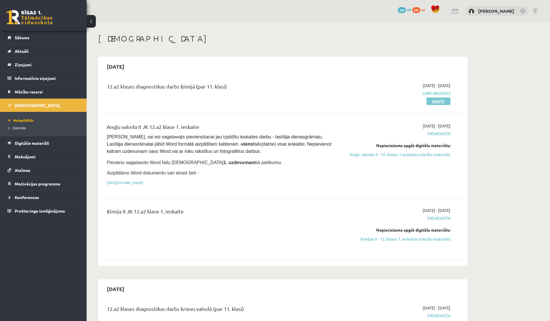
click at [430, 102] on link "Skatīt" at bounding box center [439, 102] width 24 height 8
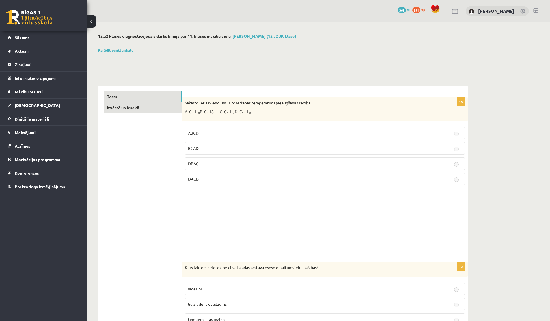
click at [124, 106] on link "Izvērtē un iesaki!" at bounding box center [143, 108] width 78 height 11
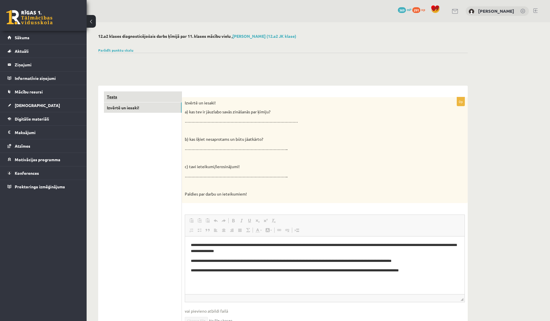
click at [137, 100] on link "Tests" at bounding box center [143, 97] width 78 height 11
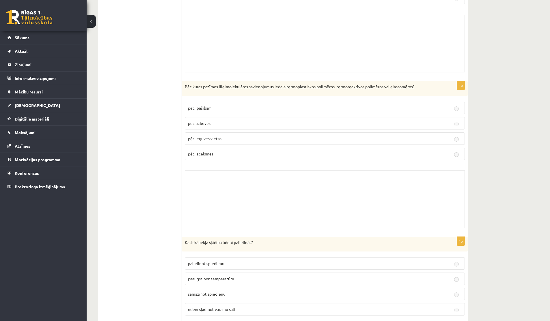
scroll to position [4031, 0]
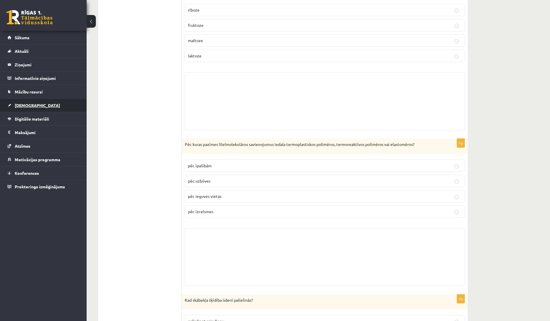
click at [22, 106] on span "[DEMOGRAPHIC_DATA]" at bounding box center [37, 105] width 45 height 5
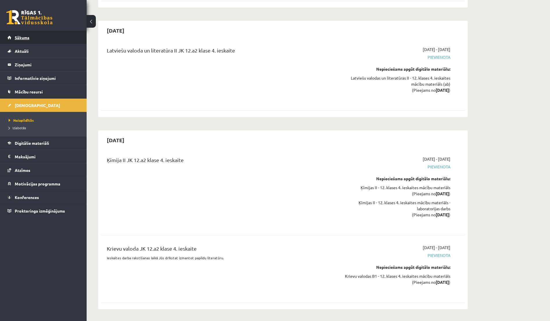
scroll to position [2720, 0]
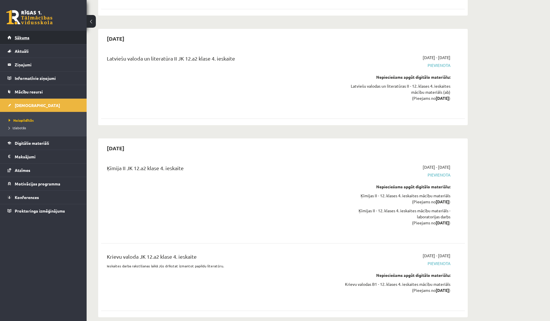
click at [20, 39] on span "Sākums" at bounding box center [22, 37] width 15 height 5
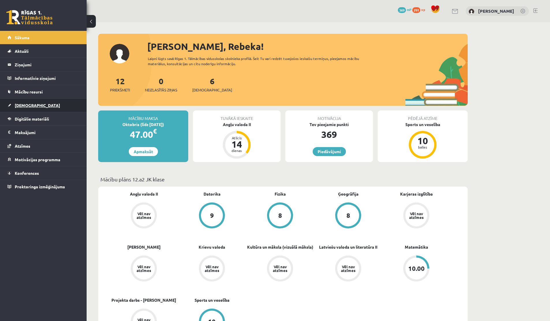
click at [23, 106] on span "[DEMOGRAPHIC_DATA]" at bounding box center [37, 105] width 45 height 5
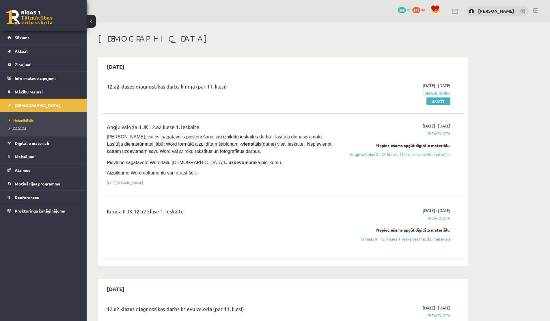
click at [23, 129] on span "Izlabotās" at bounding box center [17, 128] width 17 height 5
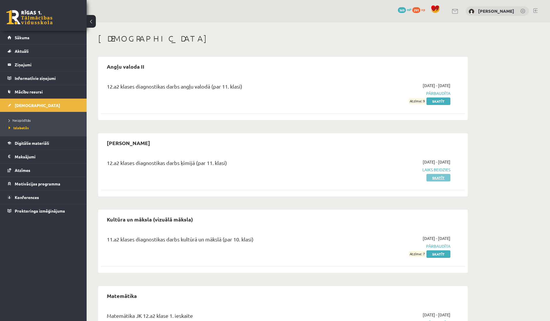
click at [431, 177] on link "Skatīt" at bounding box center [439, 178] width 24 height 8
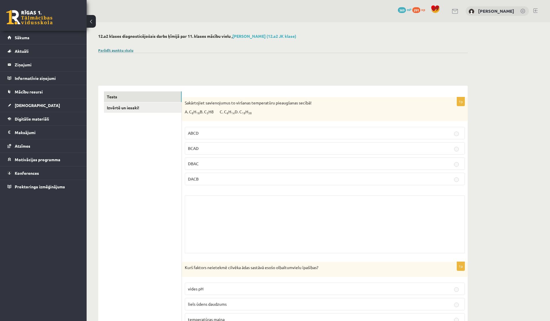
click at [116, 50] on link "Parādīt punktu skalu" at bounding box center [115, 50] width 35 height 5
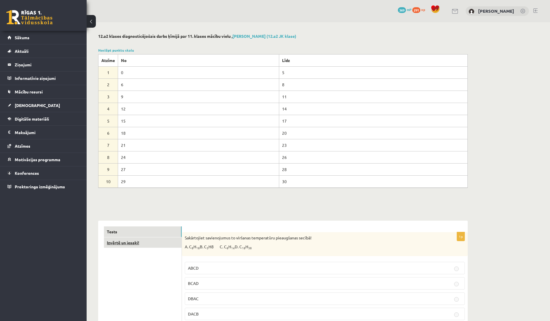
click at [124, 241] on link "Izvērtē un iesaki!" at bounding box center [143, 243] width 78 height 11
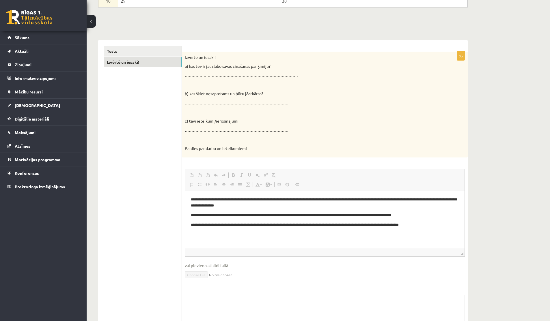
scroll to position [181, 0]
click at [122, 46] on link "Tests" at bounding box center [143, 51] width 78 height 11
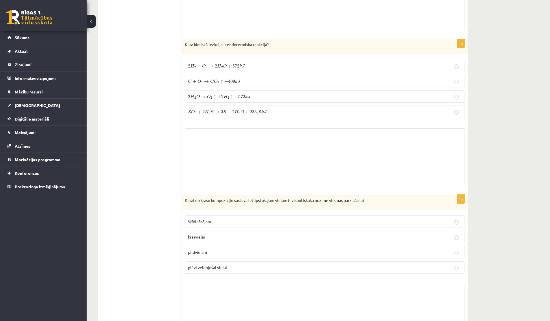
scroll to position [4618, 0]
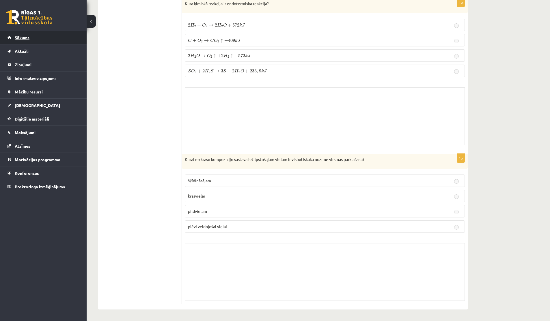
click at [16, 37] on span "Sākums" at bounding box center [22, 37] width 15 height 5
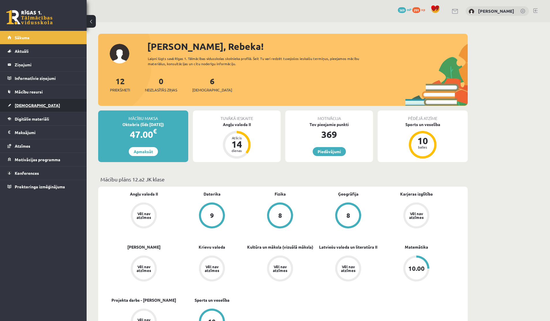
click at [23, 107] on span "[DEMOGRAPHIC_DATA]" at bounding box center [37, 105] width 45 height 5
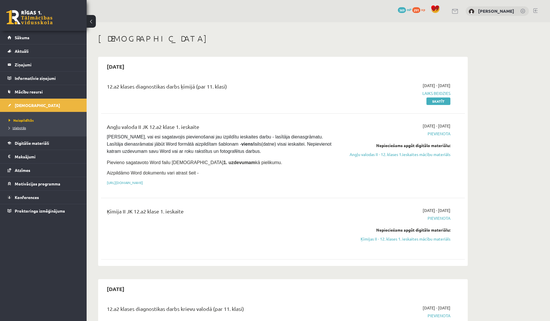
click at [16, 129] on span "Izlabotās" at bounding box center [17, 128] width 17 height 5
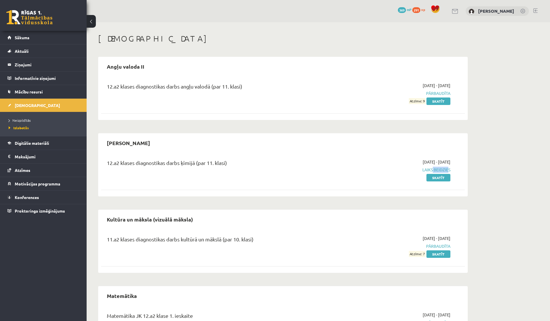
drag, startPoint x: 430, startPoint y: 171, endPoint x: 447, endPoint y: 171, distance: 17.0
click at [447, 171] on span "Laiks beidzies" at bounding box center [396, 170] width 109 height 6
click at [25, 42] on link "Sākums" at bounding box center [44, 37] width 72 height 13
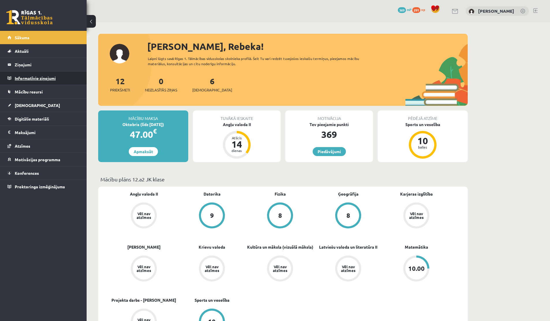
click at [23, 77] on legend "Informatīvie ziņojumi 0" at bounding box center [47, 78] width 65 height 13
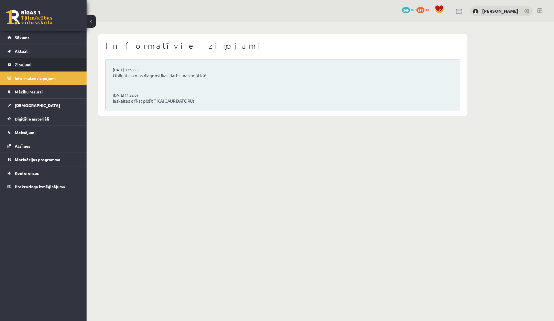
click at [22, 63] on legend "Ziņojumi 0" at bounding box center [47, 64] width 65 height 13
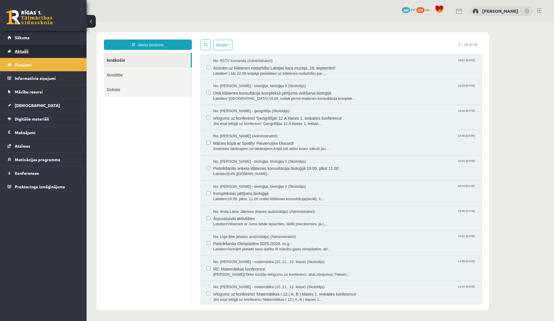
click at [29, 50] on link "Aktuāli" at bounding box center [44, 50] width 72 height 13
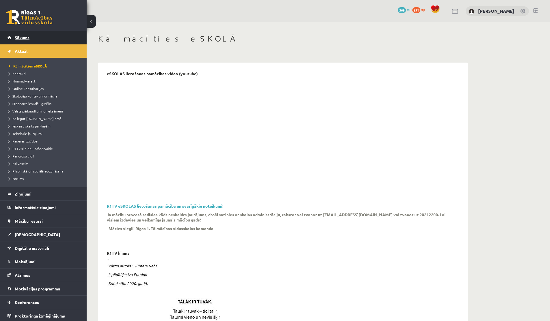
click at [12, 38] on link "Sākums" at bounding box center [44, 37] width 72 height 13
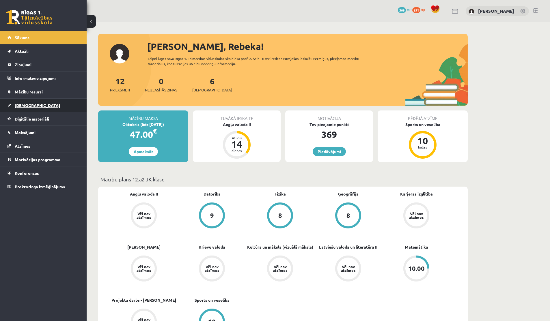
click at [21, 107] on span "[DEMOGRAPHIC_DATA]" at bounding box center [37, 105] width 45 height 5
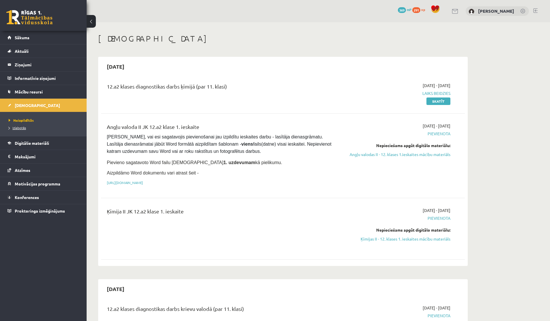
click at [21, 128] on span "Izlabotās" at bounding box center [17, 128] width 17 height 5
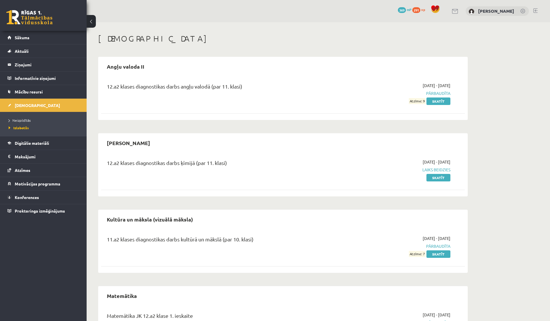
drag, startPoint x: 420, startPoint y: 170, endPoint x: 450, endPoint y: 170, distance: 30.3
click at [450, 170] on span "Laiks beidzies" at bounding box center [396, 170] width 109 height 6
click at [440, 178] on link "Skatīt" at bounding box center [439, 178] width 24 height 8
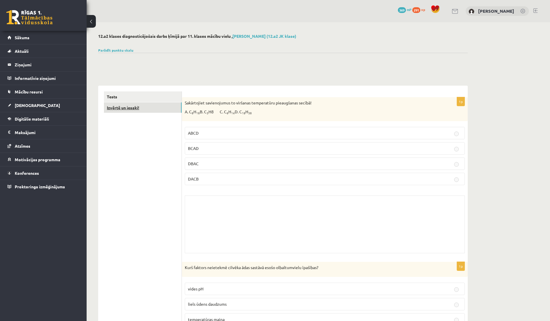
click at [130, 109] on link "Izvērtē un iesaki!" at bounding box center [143, 108] width 78 height 11
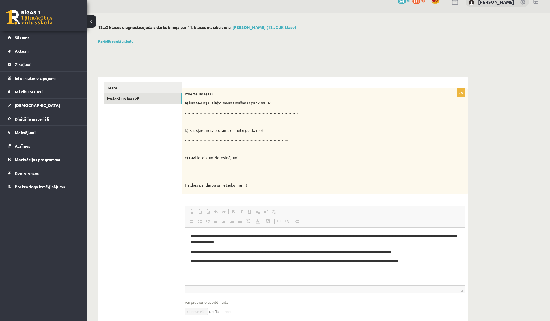
scroll to position [11, 0]
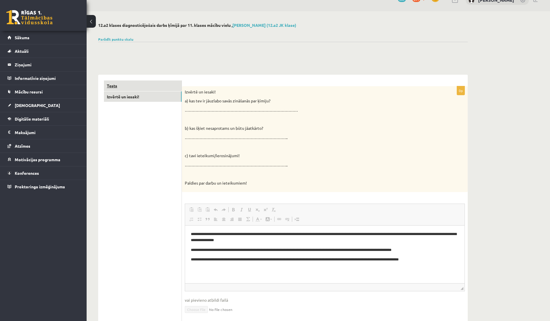
click at [114, 82] on link "Tests" at bounding box center [143, 86] width 78 height 11
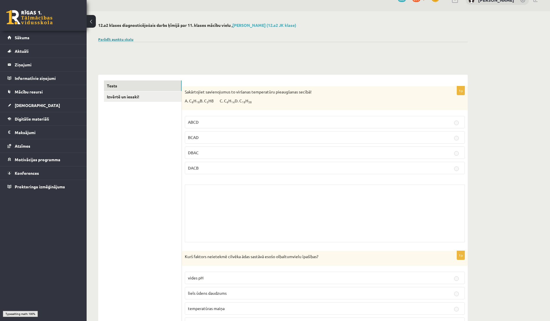
click at [120, 38] on link "Parādīt punktu skalu" at bounding box center [115, 39] width 35 height 5
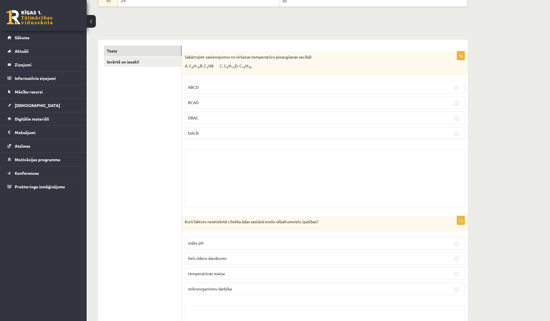
scroll to position [263, 0]
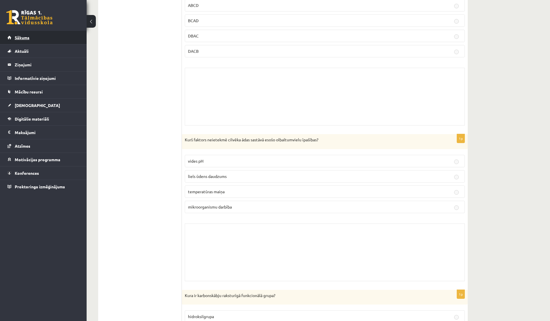
click at [39, 36] on link "Sākums" at bounding box center [44, 37] width 72 height 13
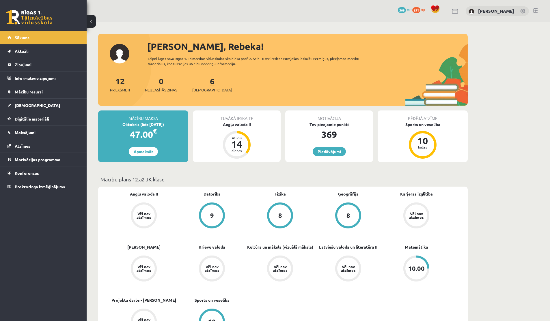
click at [201, 79] on link "6 Ieskaites" at bounding box center [212, 84] width 40 height 17
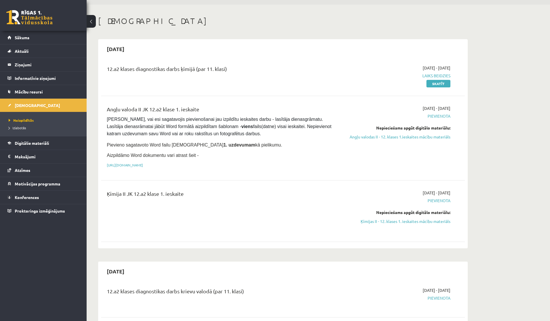
scroll to position [19, 0]
drag, startPoint x: 154, startPoint y: 109, endPoint x: 208, endPoint y: 109, distance: 54.3
click at [208, 109] on div "Angļu valoda II JK 12.a2 klase 1. ieskaite" at bounding box center [220, 109] width 226 height 11
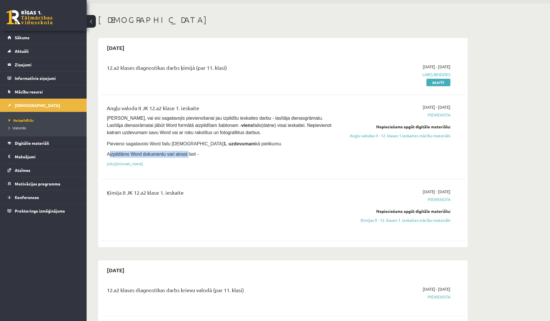
drag, startPoint x: 109, startPoint y: 151, endPoint x: 189, endPoint y: 150, distance: 80.3
click at [189, 152] on span "Aizpildāmo Word dokumentu vari atrast šeit -" at bounding box center [153, 154] width 92 height 5
click at [189, 151] on p "Aizpildāmo Word dokumentu vari atrast šeit -" at bounding box center [220, 154] width 226 height 7
drag, startPoint x: 107, startPoint y: 191, endPoint x: 190, endPoint y: 193, distance: 83.5
click at [190, 193] on div "Ķīmija II JK 12.a2 klase 1. ieskaite" at bounding box center [220, 194] width 226 height 11
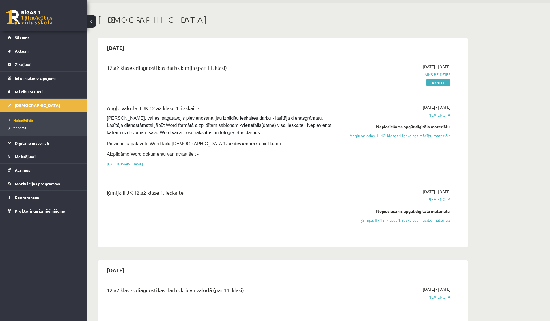
click at [190, 193] on div "Ķīmija II JK 12.a2 klase 1. ieskaite" at bounding box center [220, 194] width 226 height 11
drag, startPoint x: 412, startPoint y: 190, endPoint x: 447, endPoint y: 190, distance: 34.9
click at [447, 190] on span "2025-09-16 - 2025-09-30" at bounding box center [437, 192] width 28 height 6
click at [21, 51] on span "Aktuāli" at bounding box center [22, 51] width 14 height 5
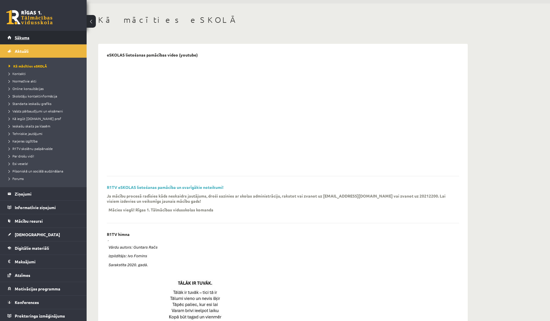
click at [22, 43] on link "Sākums" at bounding box center [44, 37] width 72 height 13
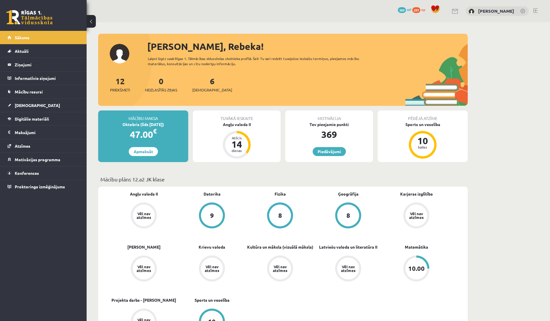
click at [401, 9] on span "369" at bounding box center [402, 10] width 8 height 6
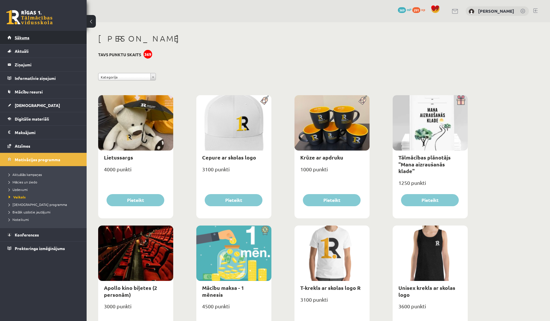
click at [21, 40] on link "Sākums" at bounding box center [44, 37] width 72 height 13
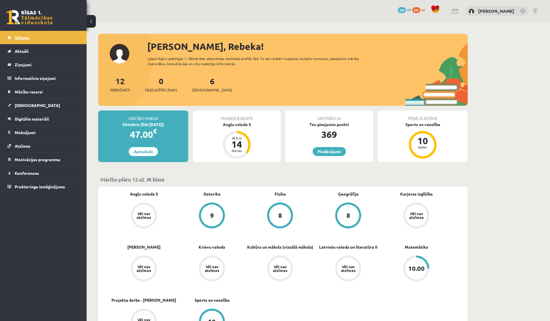
click at [31, 38] on link "Sākums" at bounding box center [44, 37] width 72 height 13
